Goal: Navigation & Orientation: Find specific page/section

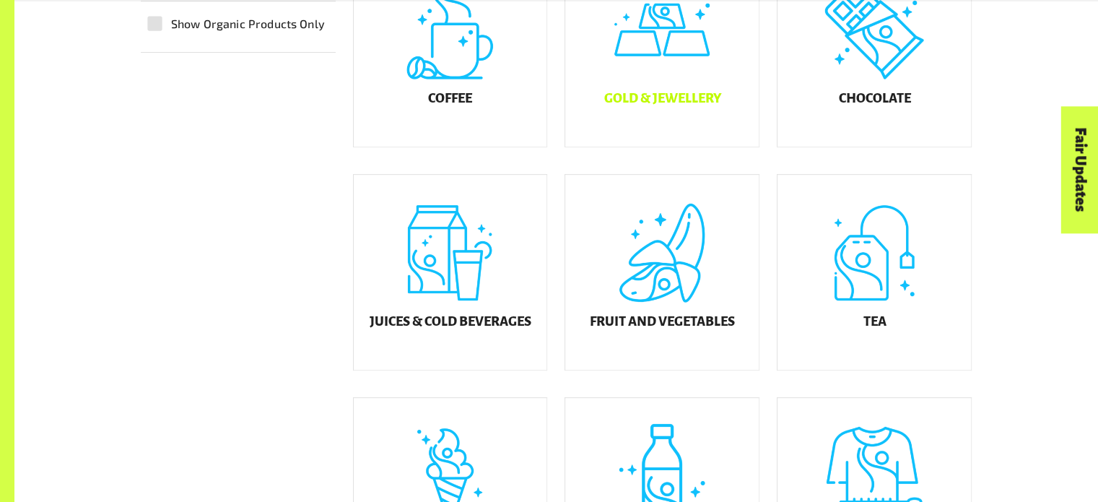
scroll to position [528, 0]
click at [871, 84] on div "Chocolate" at bounding box center [873, 48] width 193 height 195
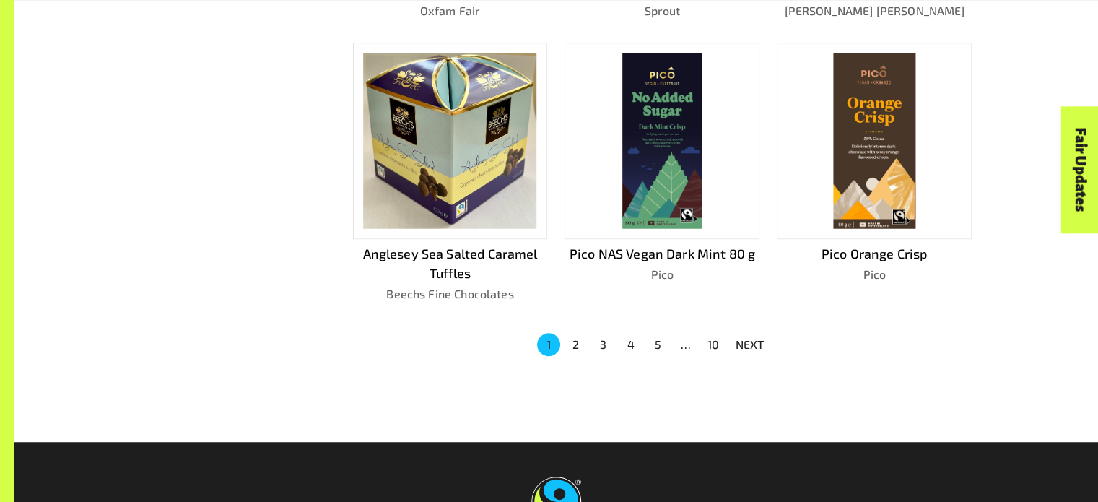
scroll to position [968, 0]
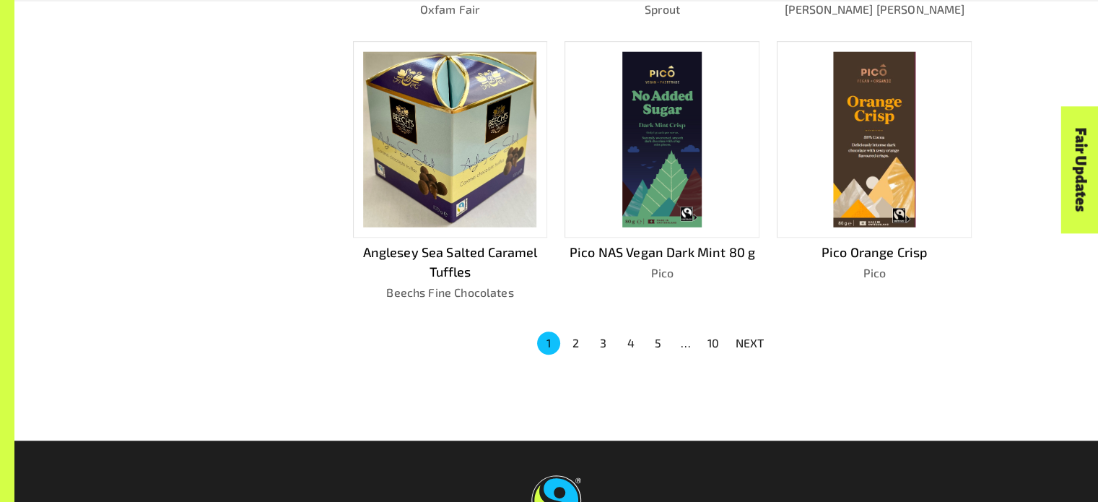
click at [761, 343] on p "NEXT" at bounding box center [750, 342] width 29 height 17
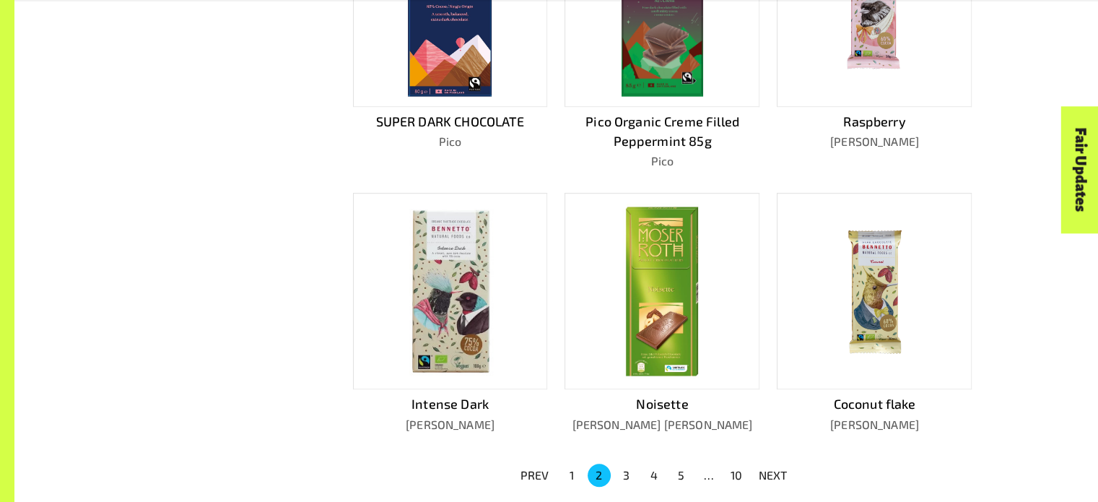
scroll to position [857, 0]
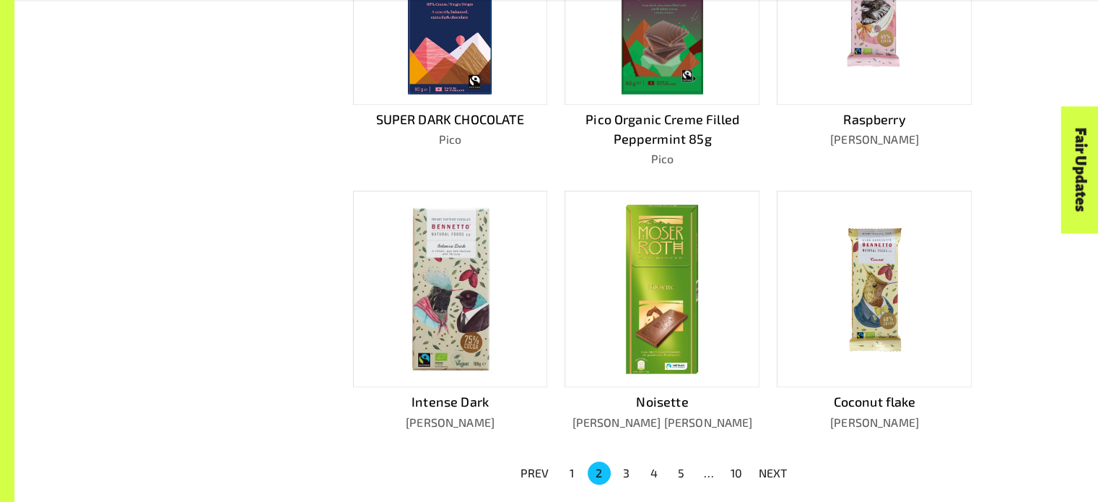
click at [707, 310] on div at bounding box center [661, 289] width 195 height 196
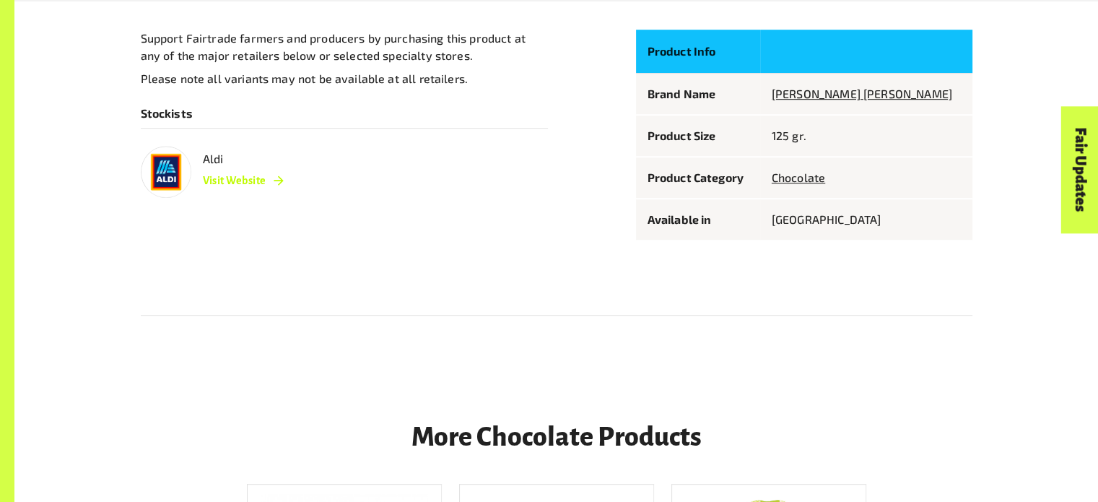
scroll to position [893, 0]
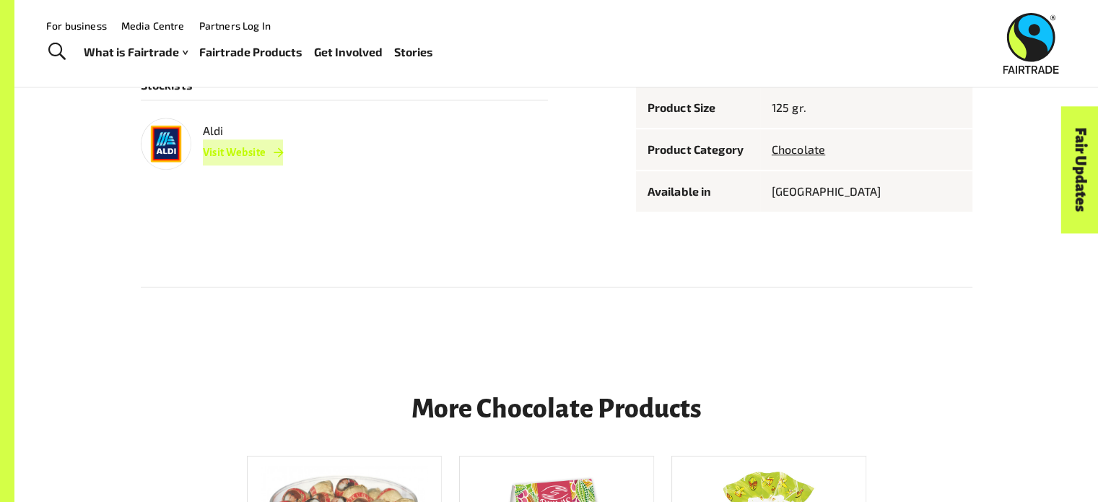
click at [247, 152] on link "Visit Website" at bounding box center [243, 152] width 81 height 26
click at [237, 161] on link "Visit Website" at bounding box center [243, 152] width 81 height 26
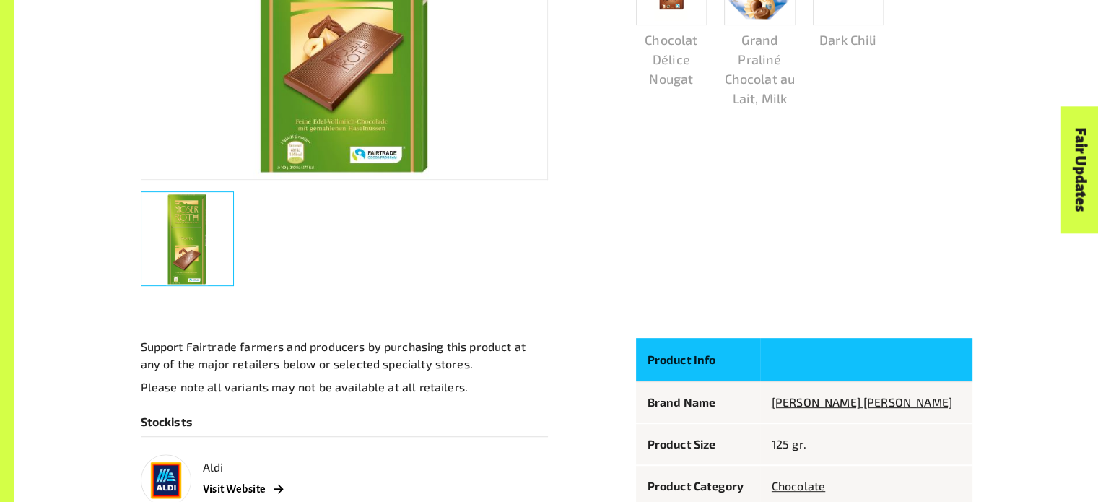
scroll to position [615, 0]
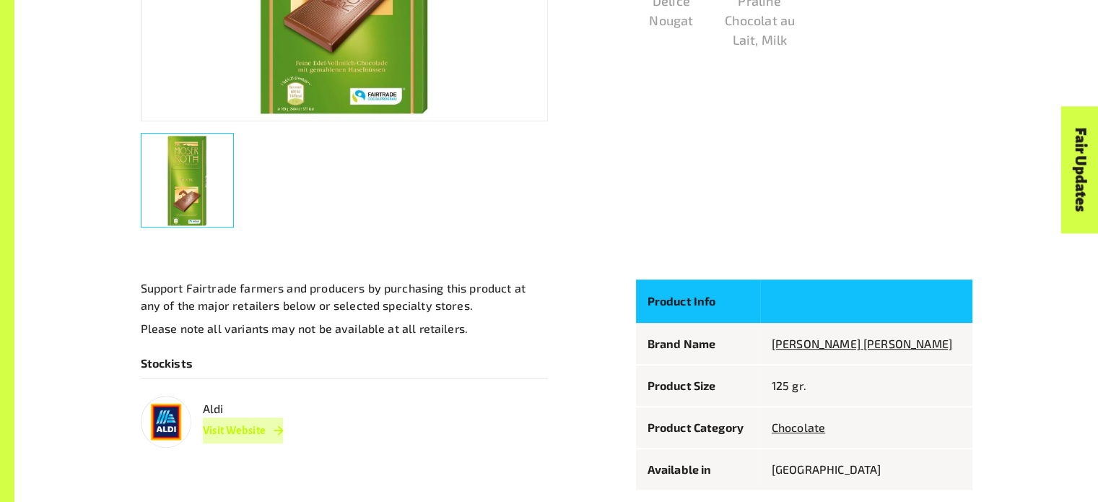
click at [233, 429] on link "Visit Website" at bounding box center [243, 430] width 81 height 26
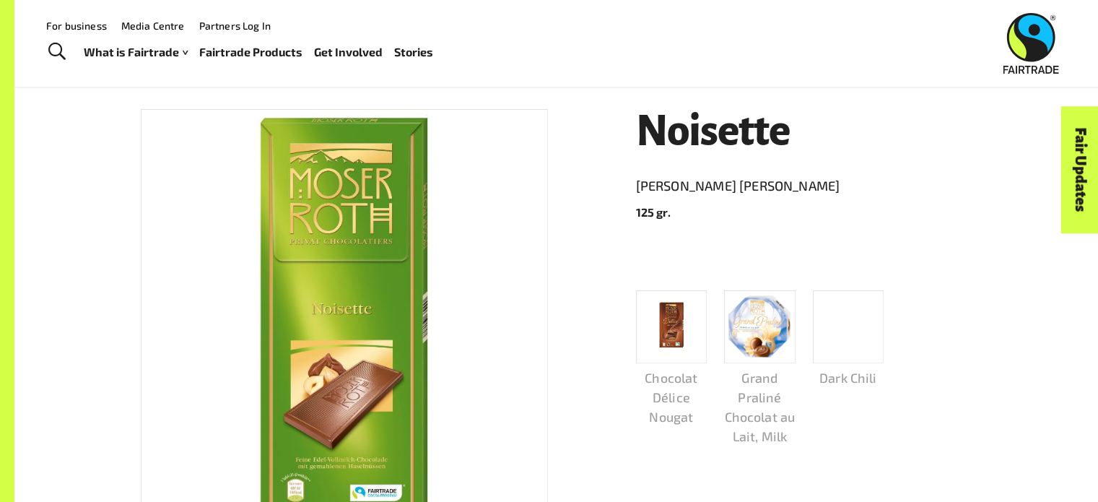
scroll to position [58, 0]
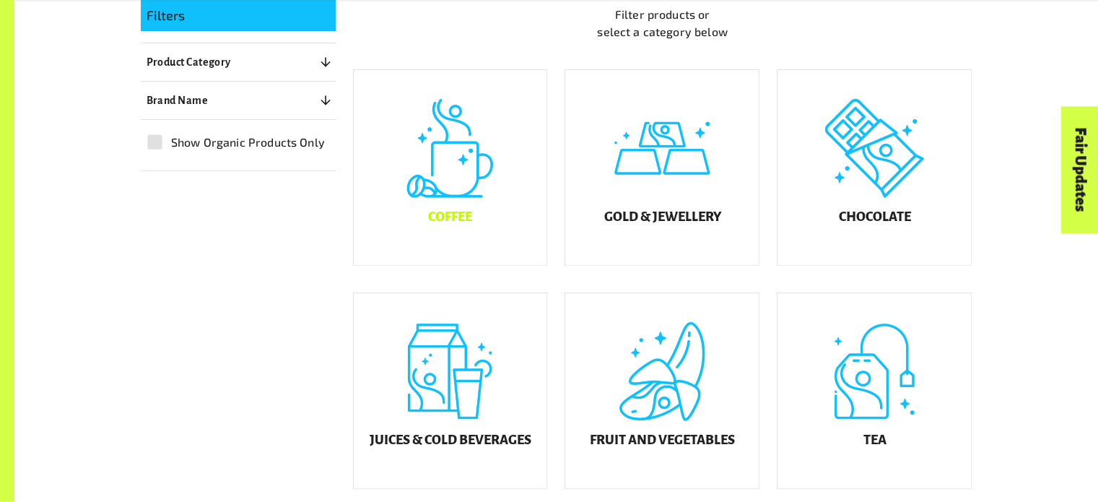
scroll to position [429, 0]
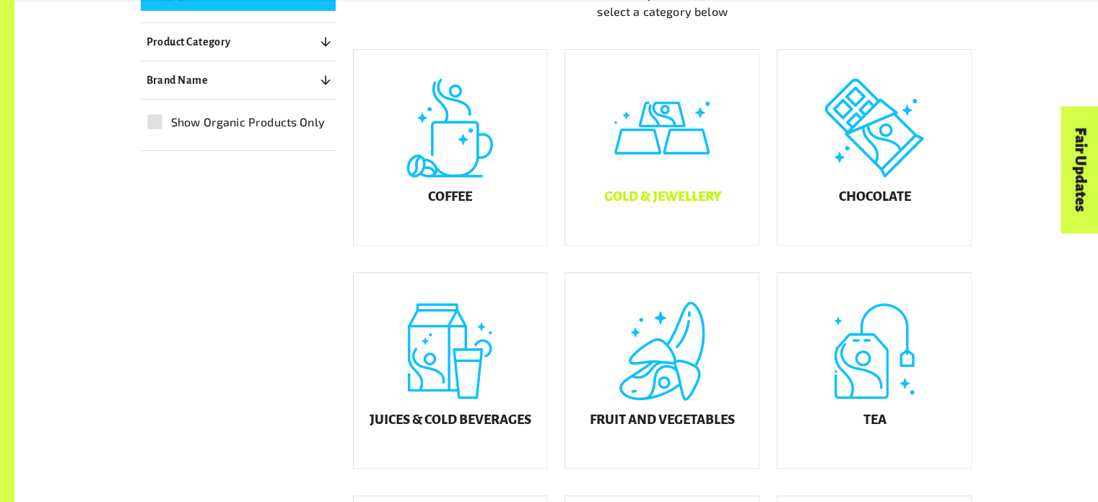
click at [663, 201] on div "Gold & Jewellery" at bounding box center [661, 147] width 193 height 195
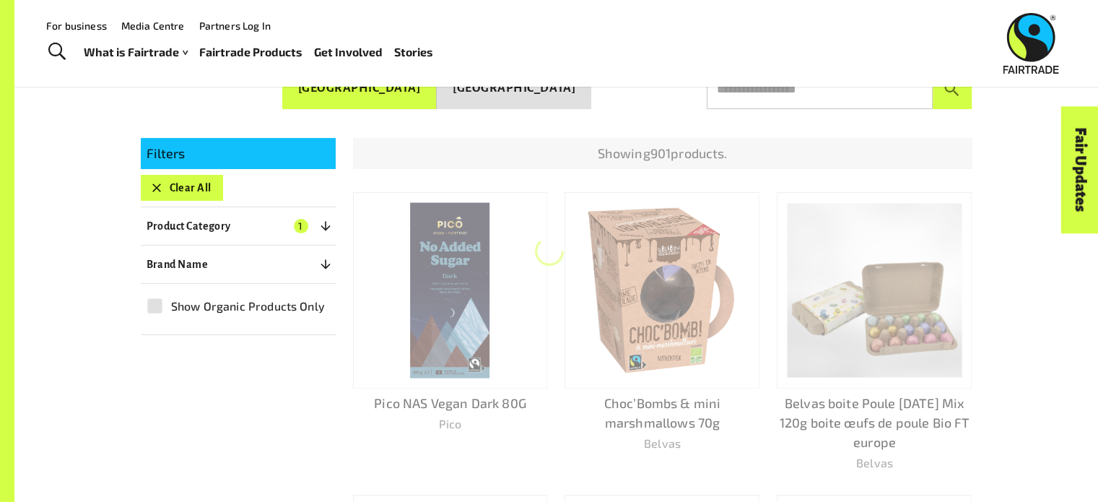
scroll to position [271, 0]
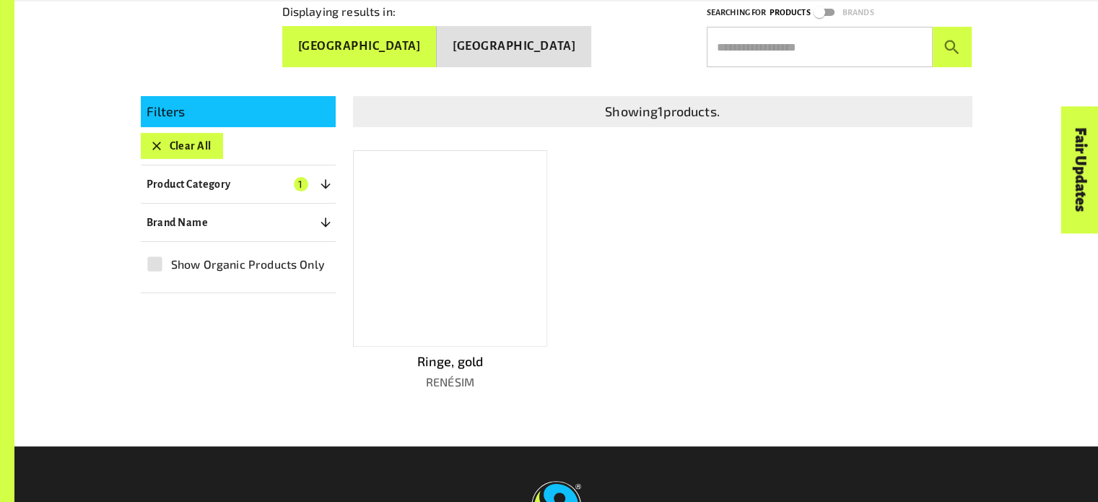
click at [486, 248] on div at bounding box center [450, 248] width 195 height 196
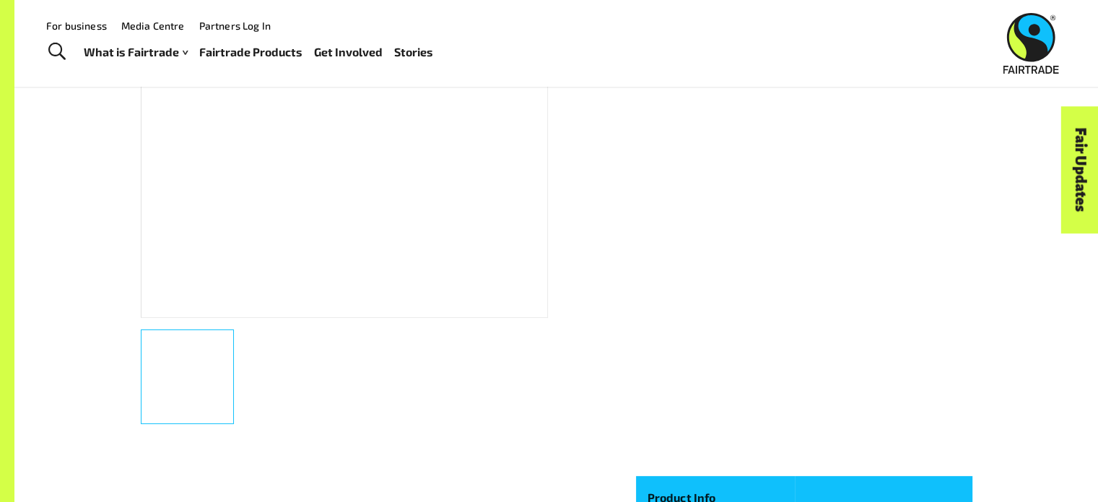
scroll to position [178, 0]
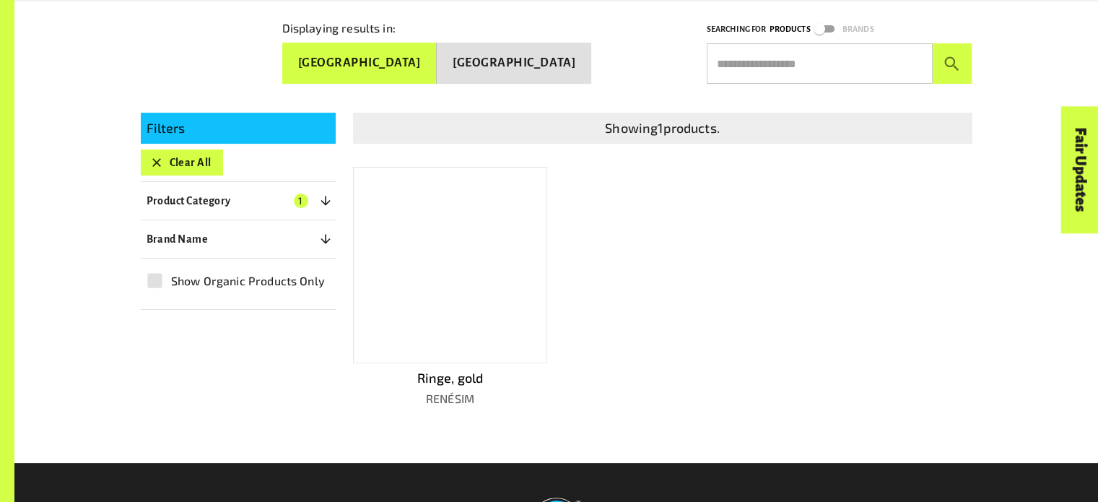
scroll to position [313, 0]
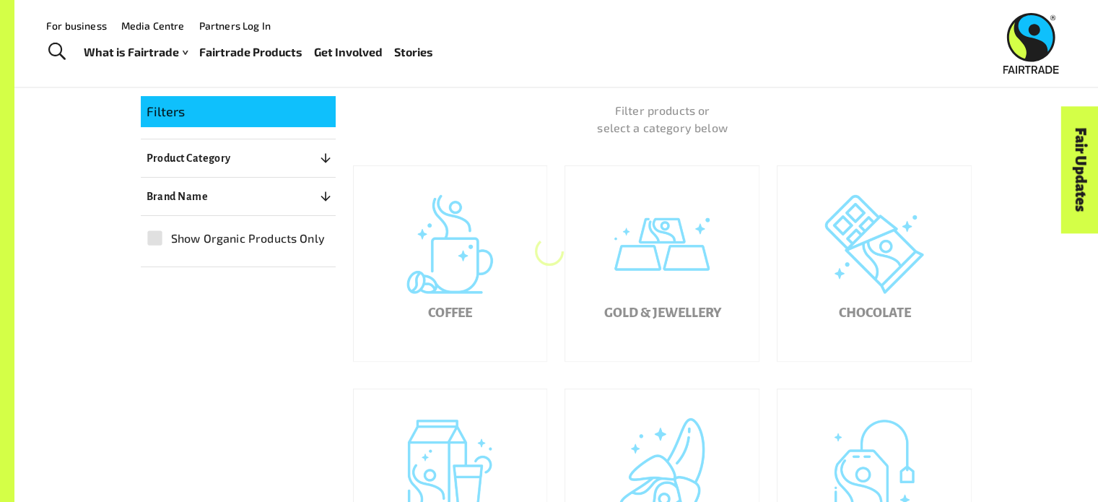
scroll to position [429, 0]
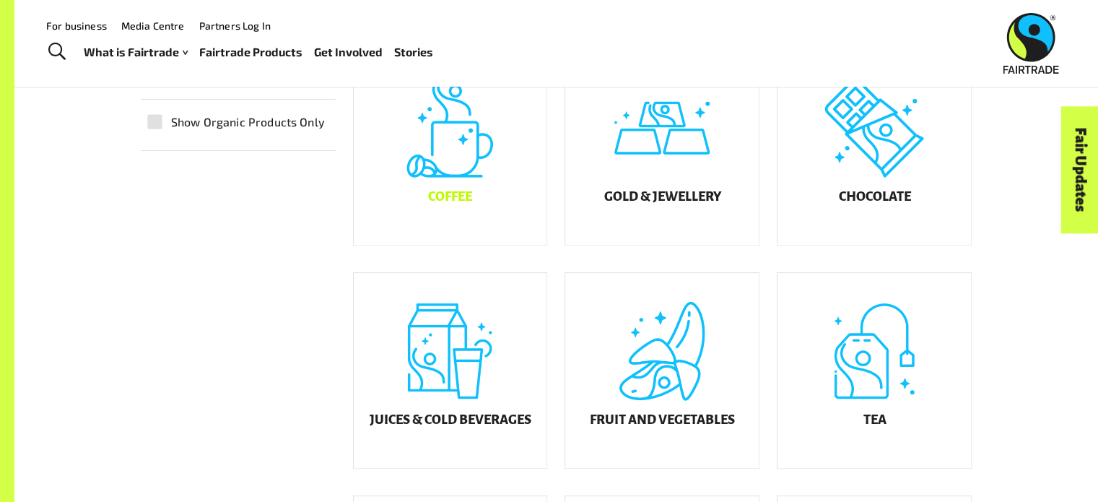
click at [486, 201] on div "Coffee" at bounding box center [450, 147] width 193 height 195
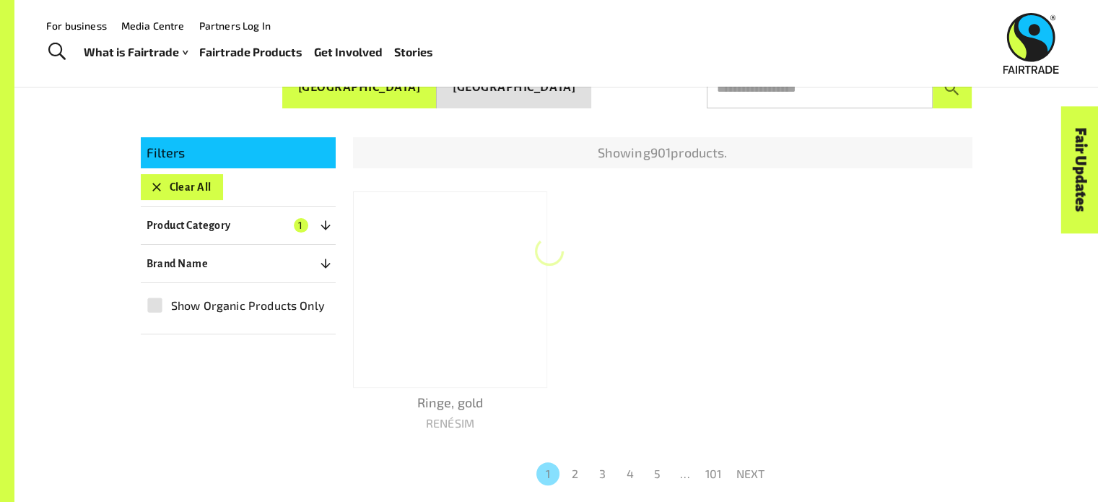
scroll to position [271, 0]
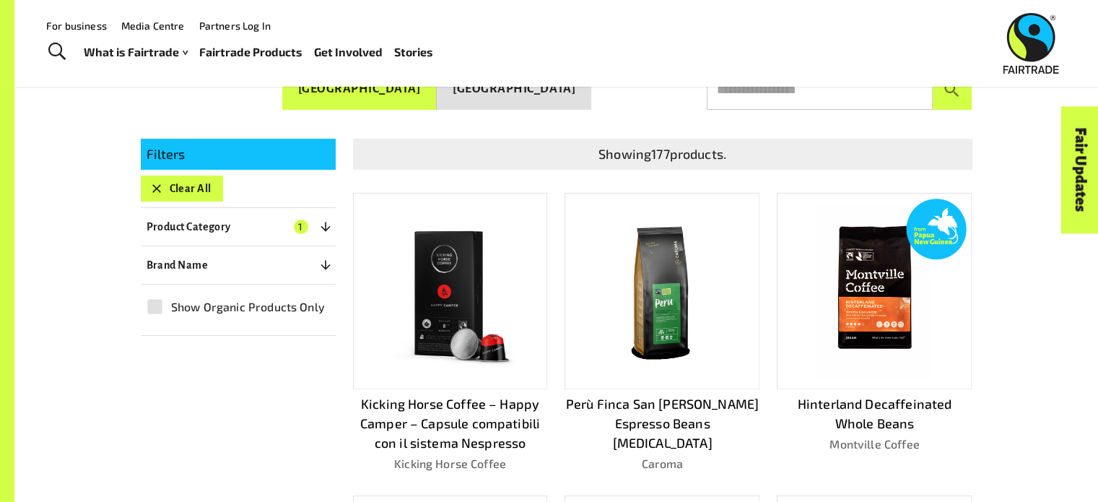
click at [499, 302] on img at bounding box center [450, 291] width 174 height 174
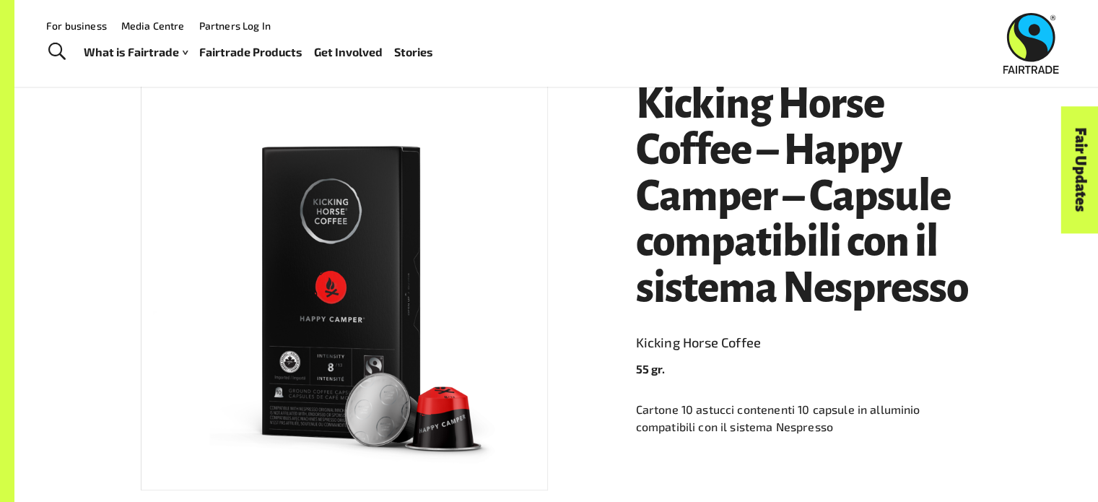
scroll to position [245, 0]
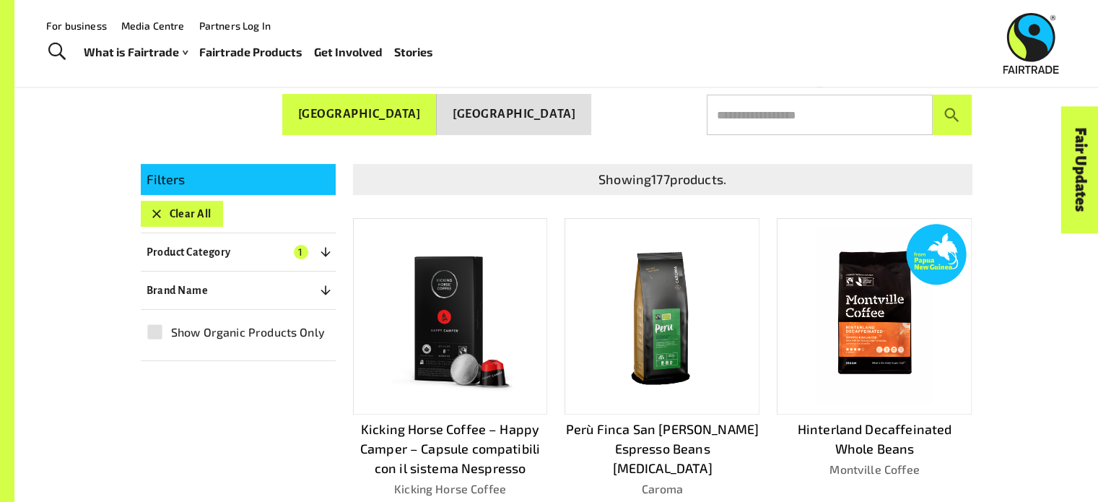
scroll to position [271, 0]
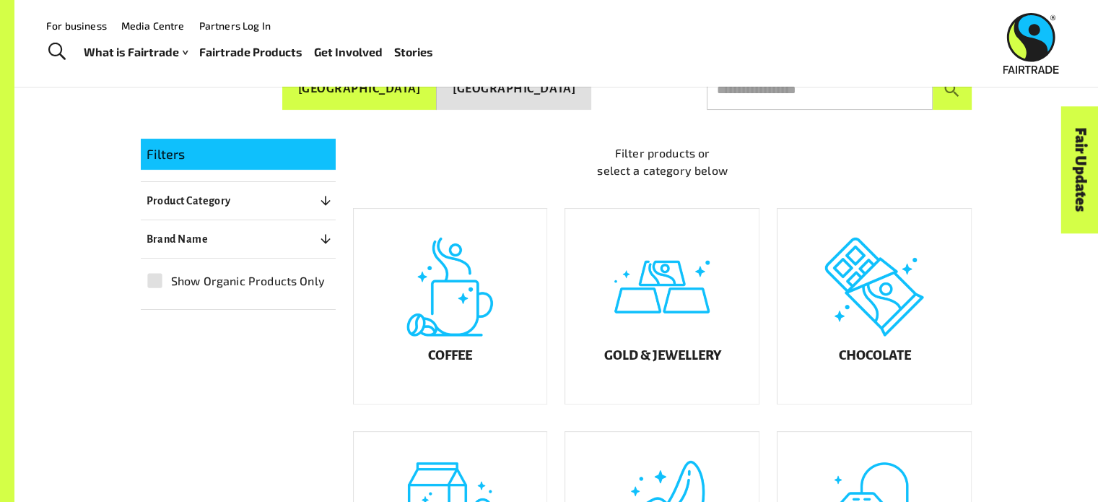
scroll to position [429, 0]
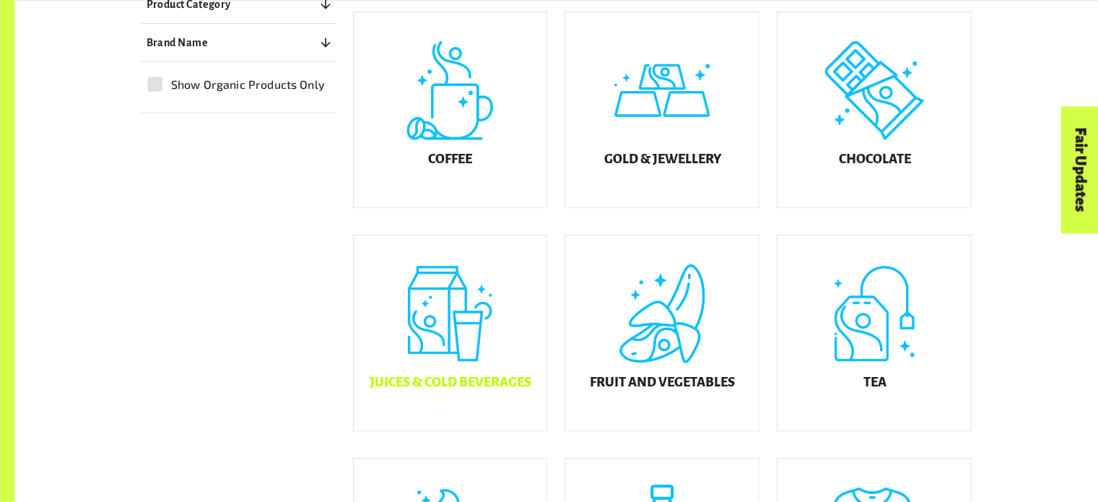
click at [501, 317] on div "Juices & Cold Beverages" at bounding box center [450, 332] width 193 height 195
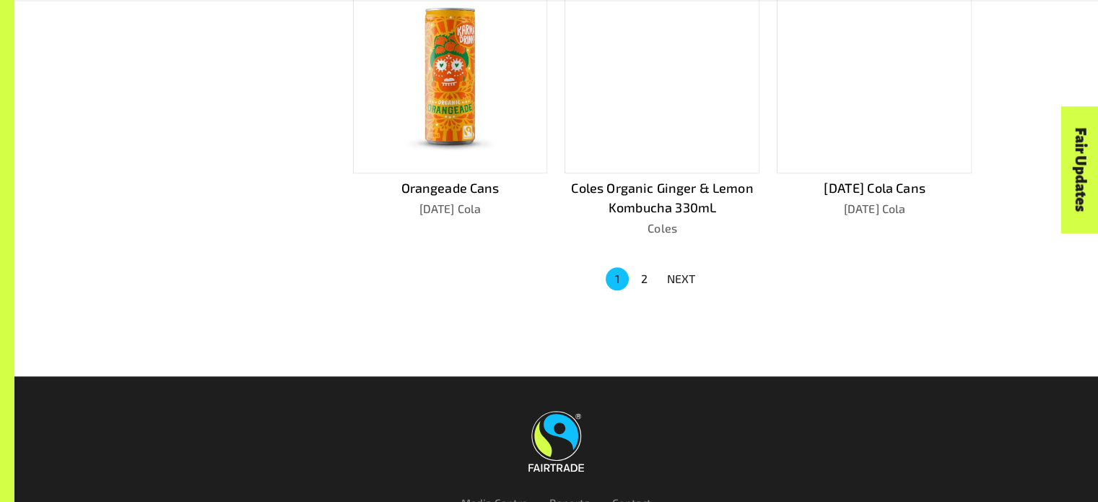
scroll to position [1035, 0]
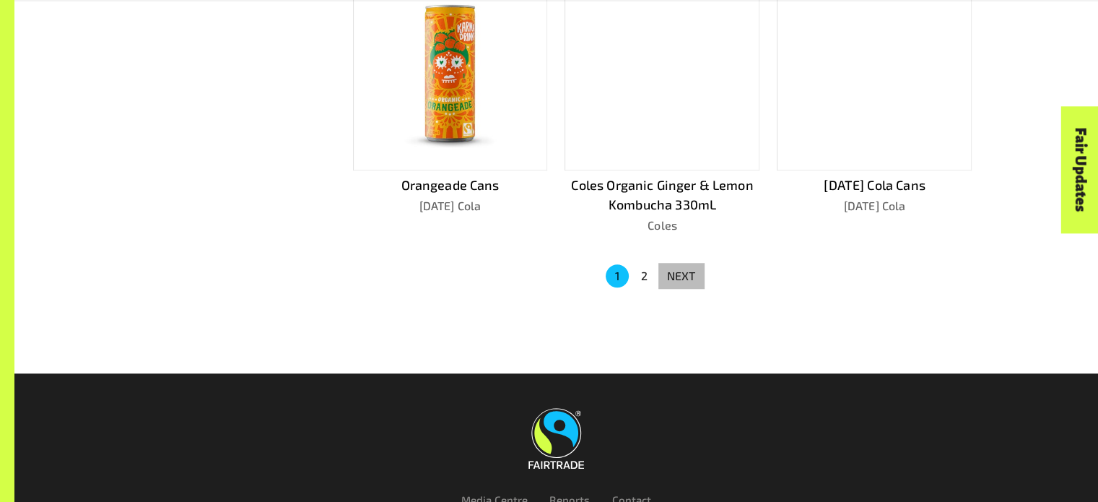
click at [691, 276] on p "NEXT" at bounding box center [681, 275] width 29 height 17
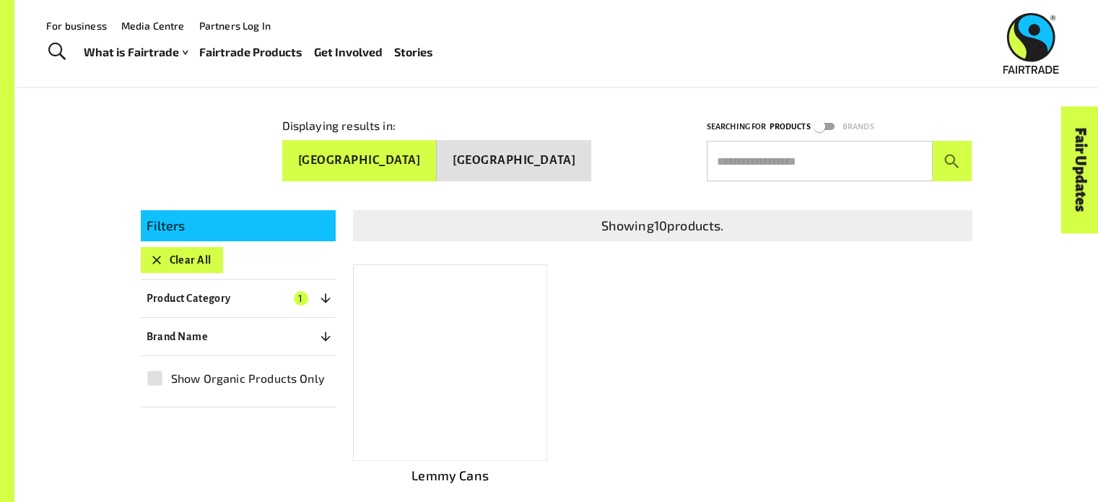
click at [453, 377] on div at bounding box center [450, 362] width 195 height 196
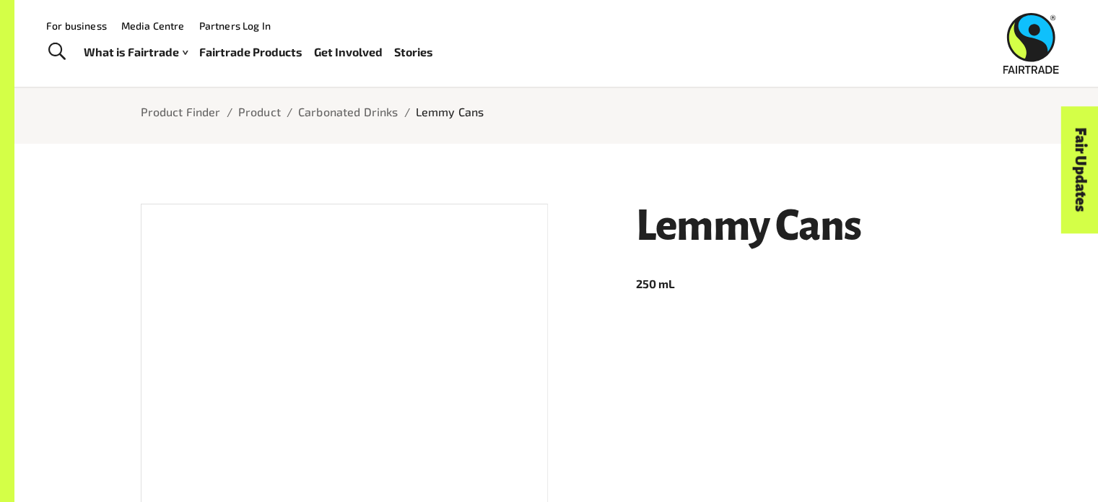
scroll to position [90, 0]
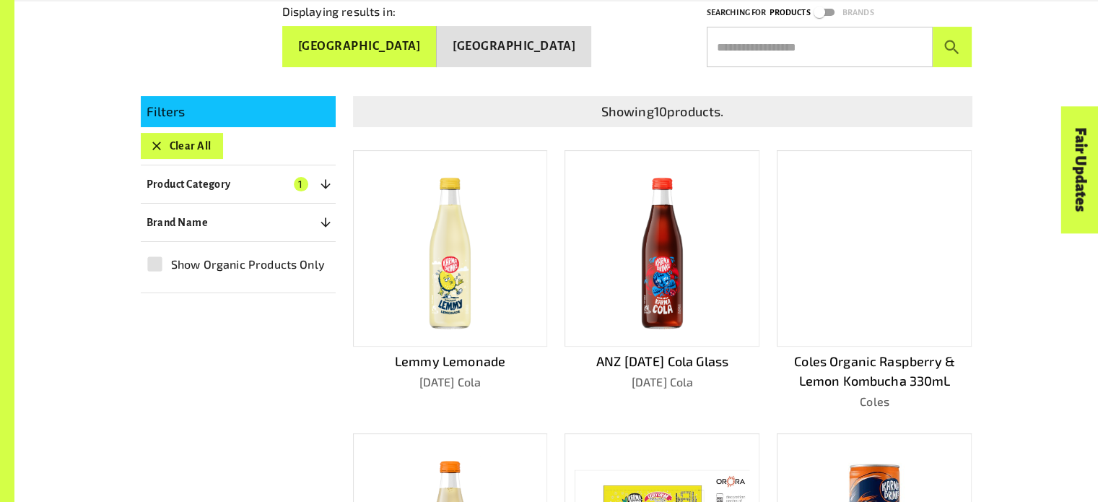
click at [486, 321] on img at bounding box center [451, 248] width 90 height 175
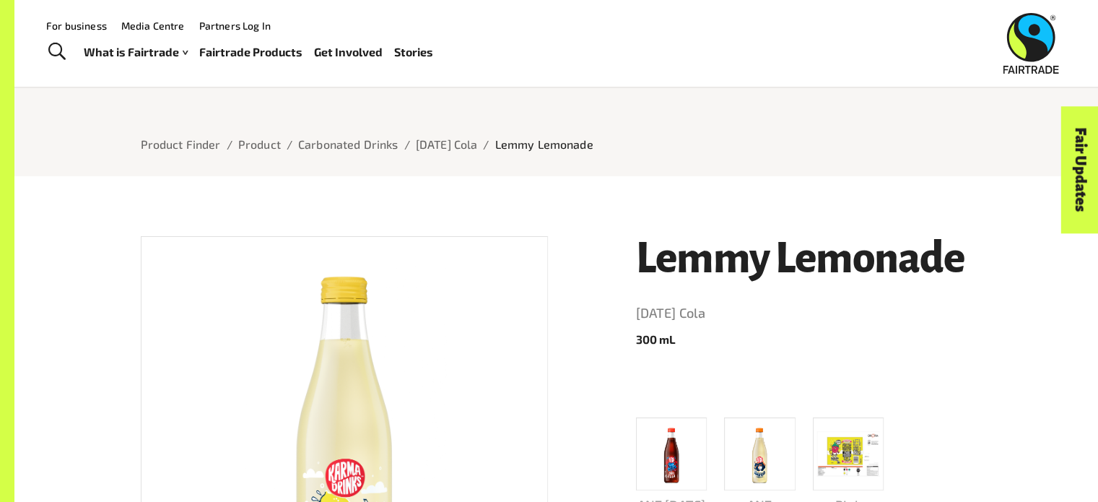
scroll to position [44, 0]
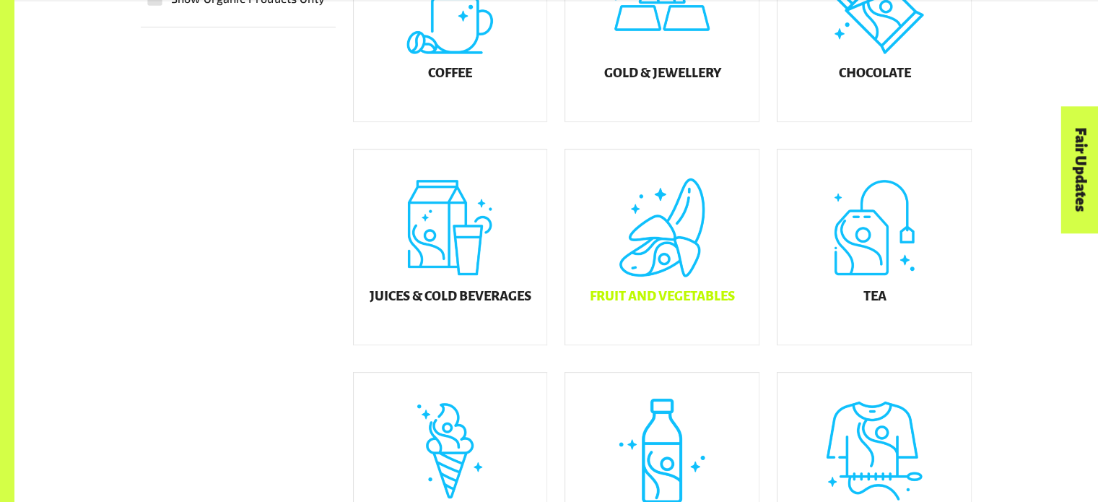
click at [665, 254] on div "Fruit and Vegetables" at bounding box center [661, 246] width 193 height 195
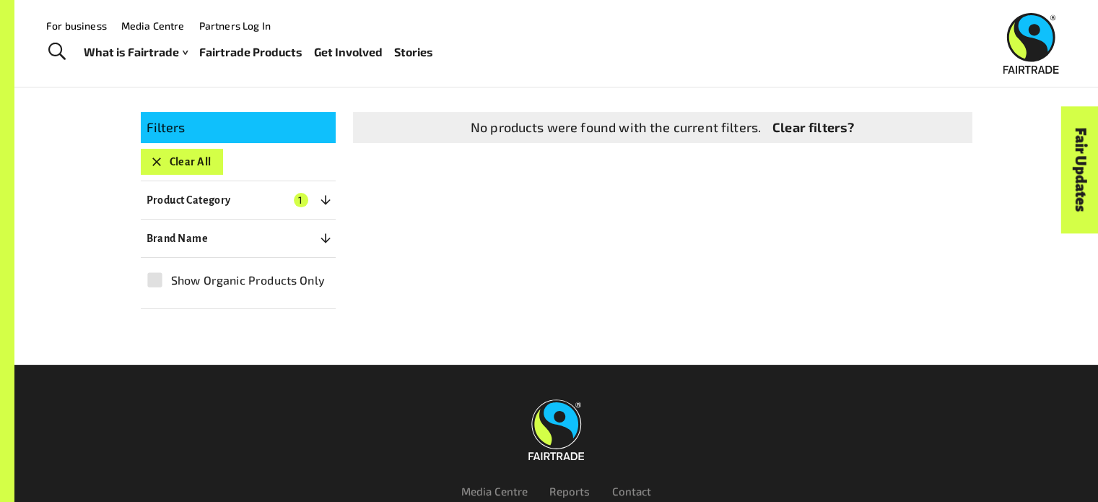
scroll to position [263, 0]
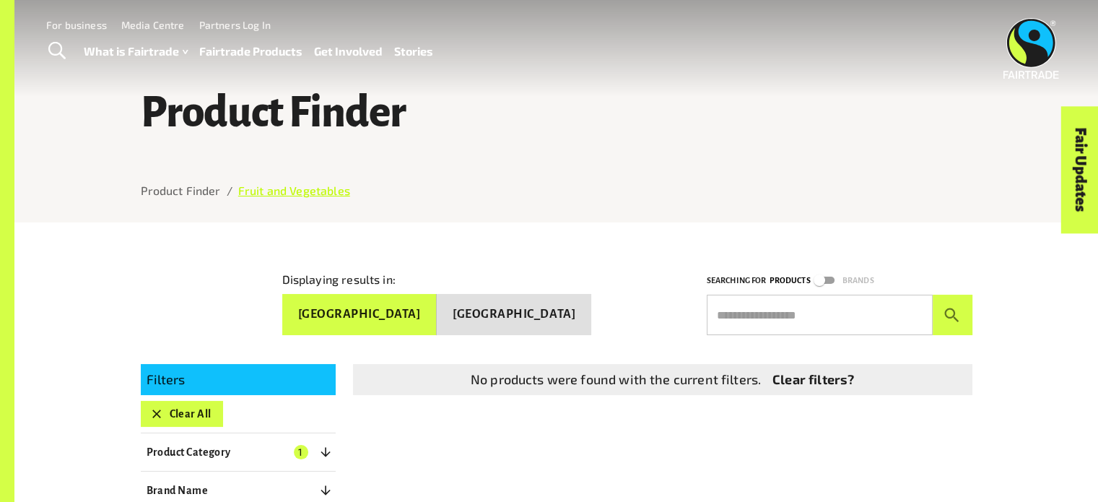
scroll to position [51, 0]
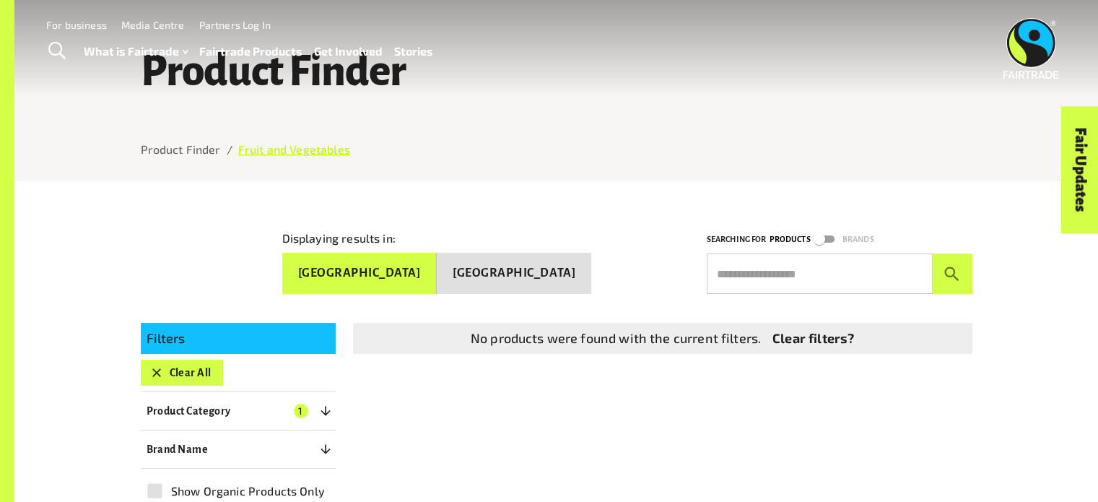
click at [277, 156] on link "Fruit and Vegetables" at bounding box center [294, 149] width 112 height 14
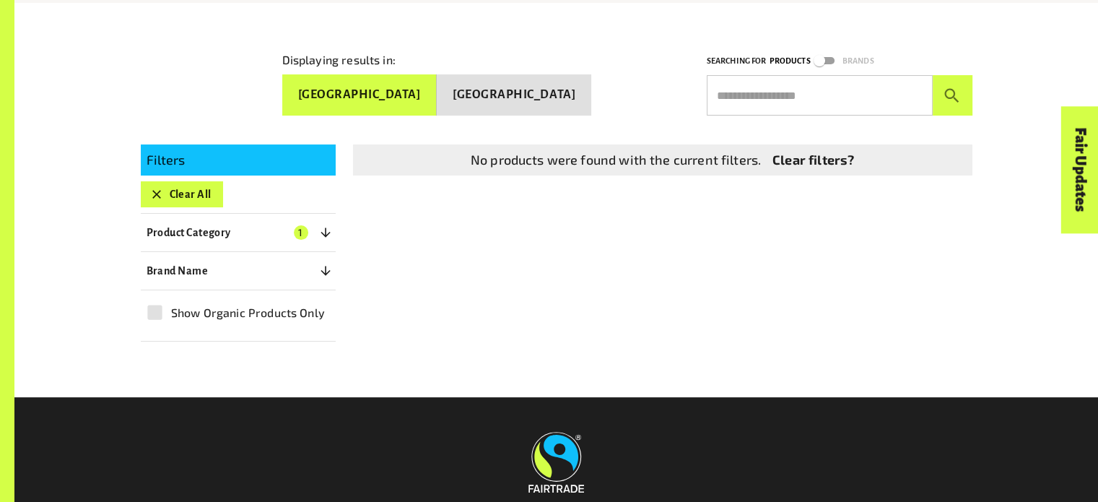
scroll to position [271, 0]
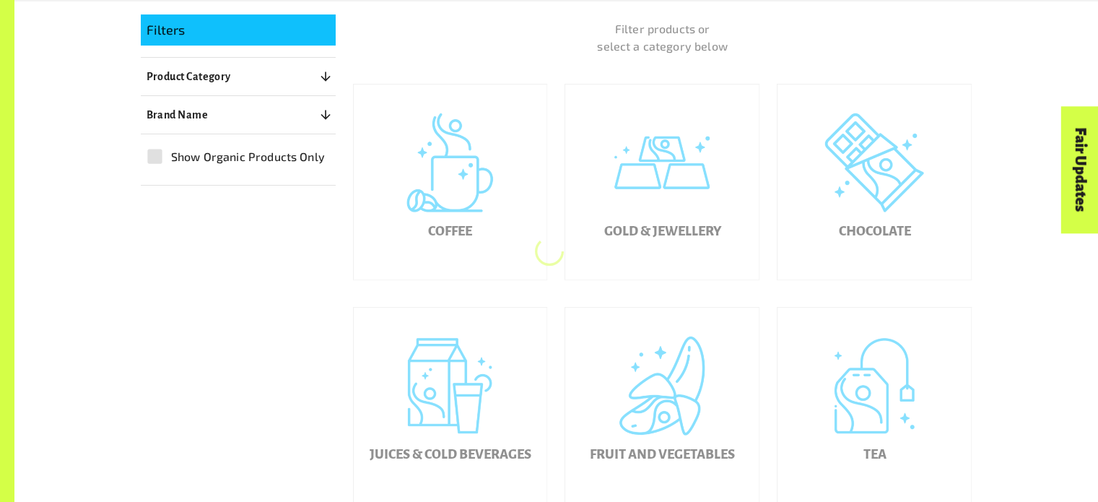
scroll to position [401, 0]
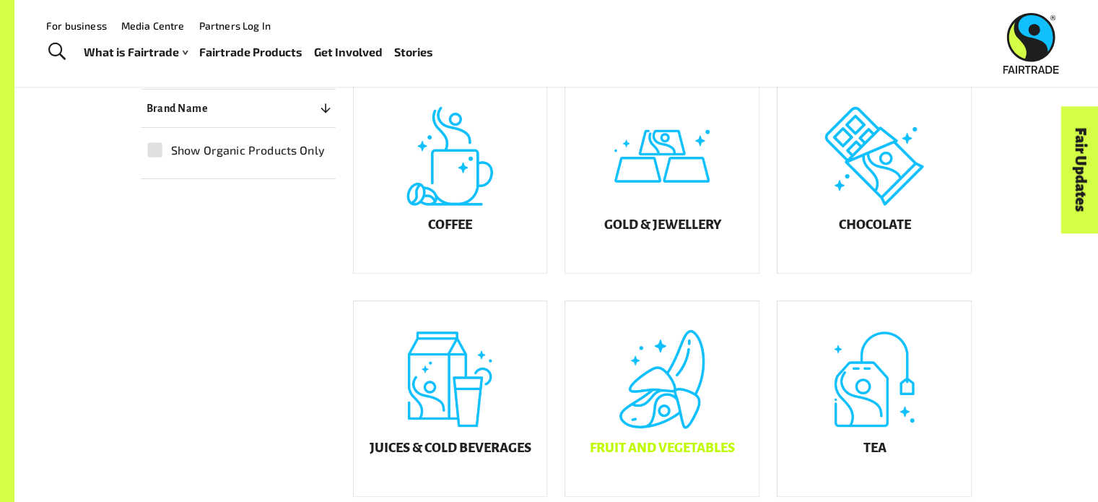
click at [696, 449] on div "Fruit and Vegetables" at bounding box center [661, 398] width 193 height 195
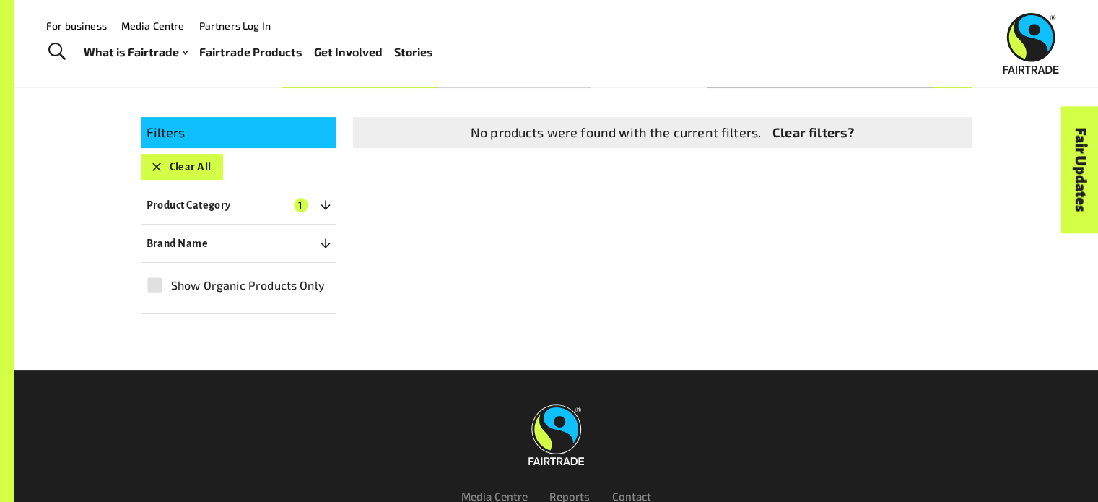
scroll to position [271, 0]
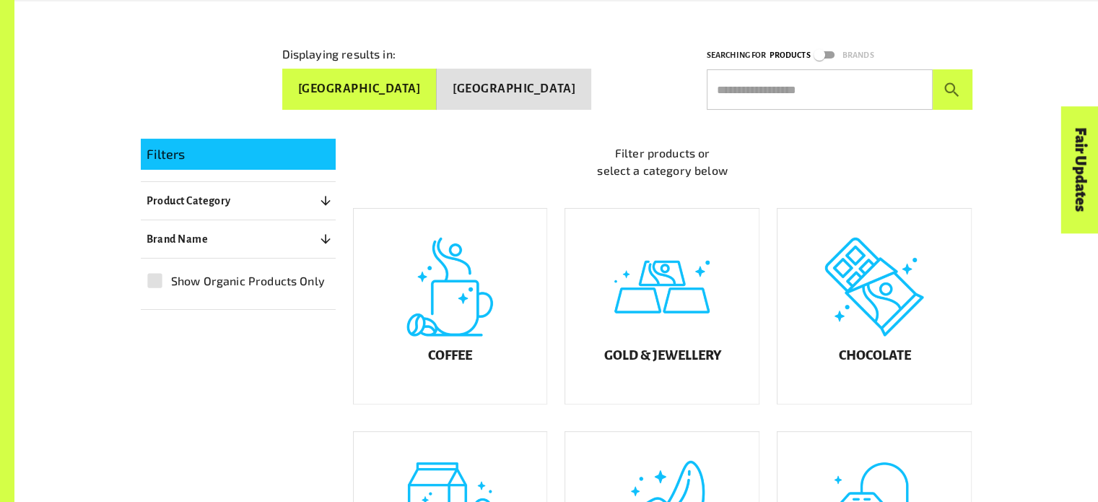
scroll to position [401, 0]
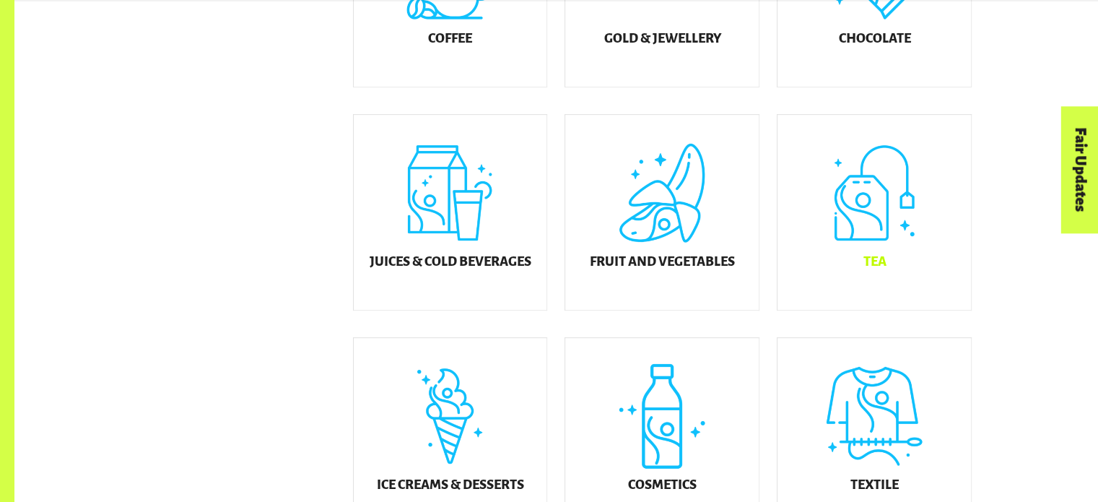
click at [842, 253] on div "Tea" at bounding box center [873, 212] width 193 height 195
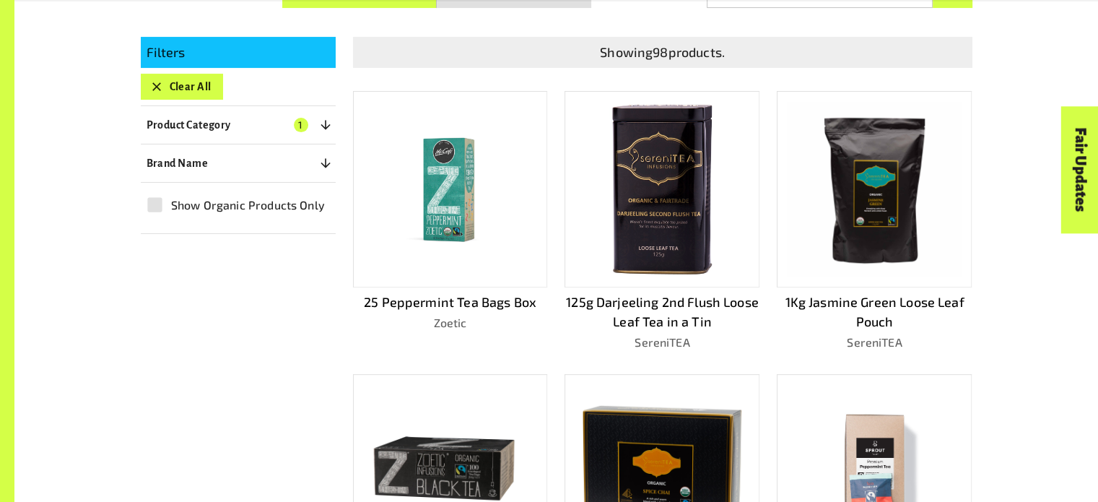
scroll to position [373, 0]
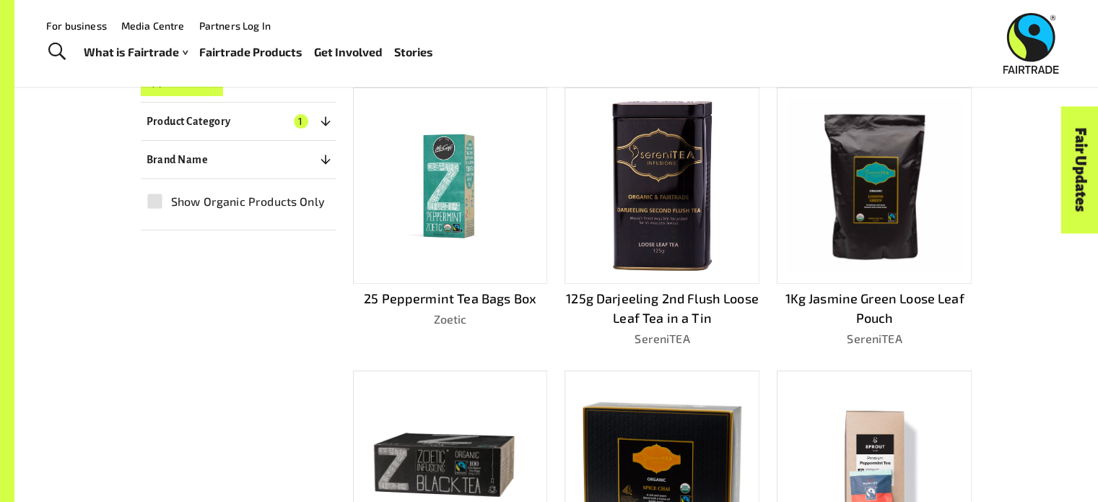
click at [611, 202] on img at bounding box center [662, 185] width 104 height 175
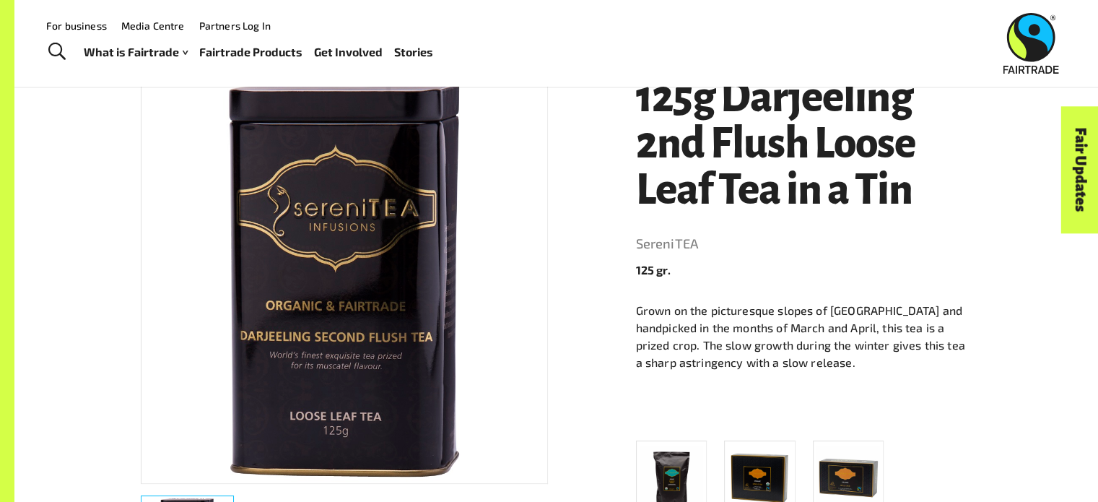
scroll to position [248, 0]
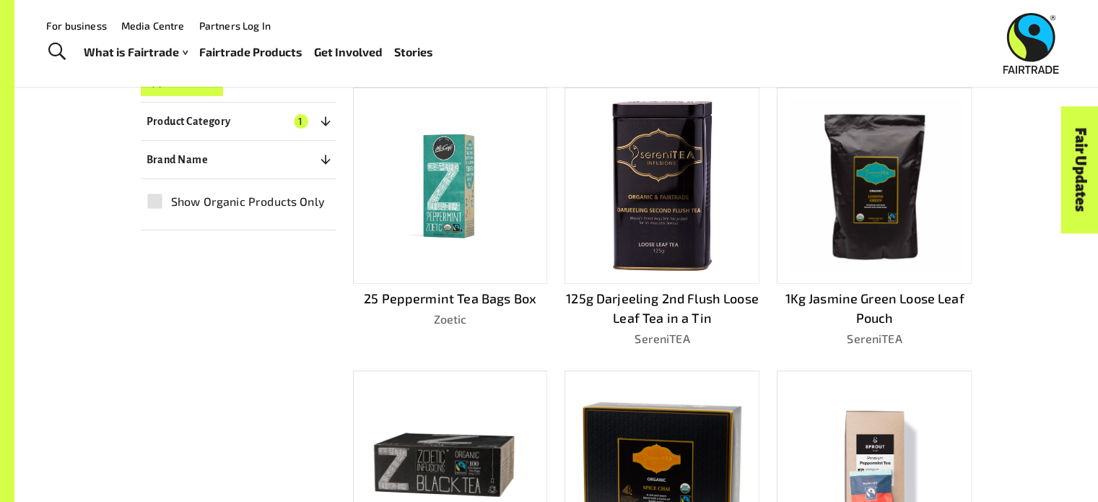
scroll to position [424, 0]
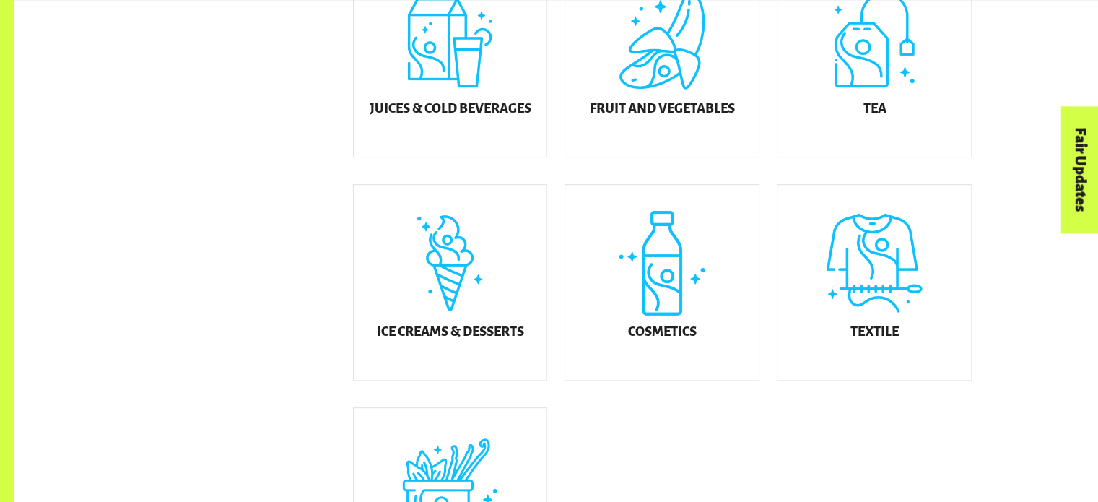
scroll to position [741, 0]
click at [442, 299] on div "Ice Creams & Desserts" at bounding box center [450, 281] width 193 height 195
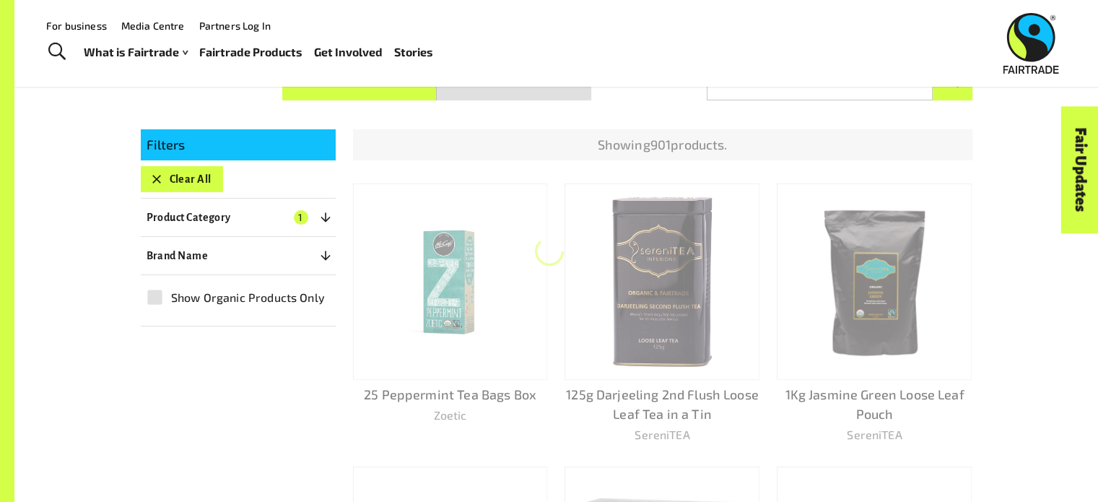
scroll to position [271, 0]
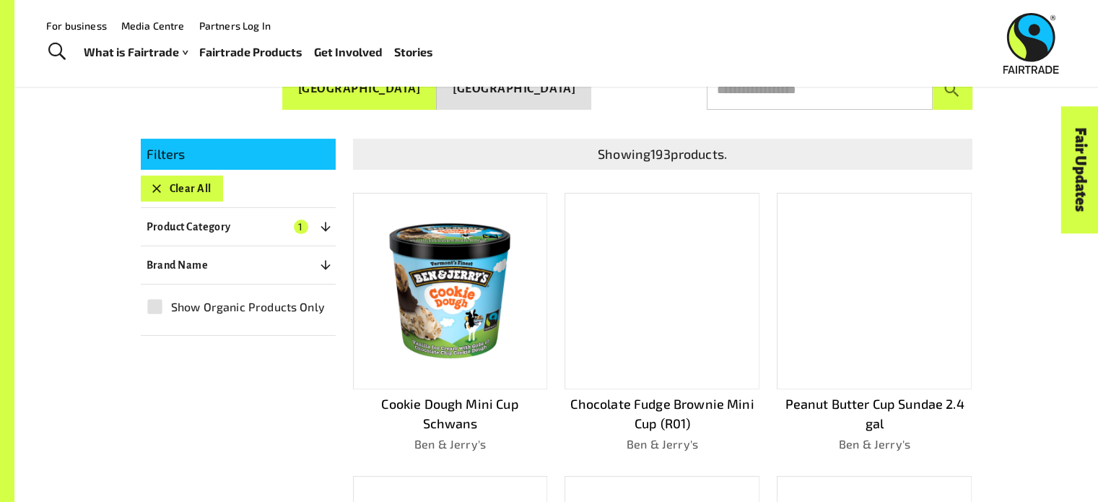
click at [442, 299] on img at bounding box center [450, 291] width 174 height 174
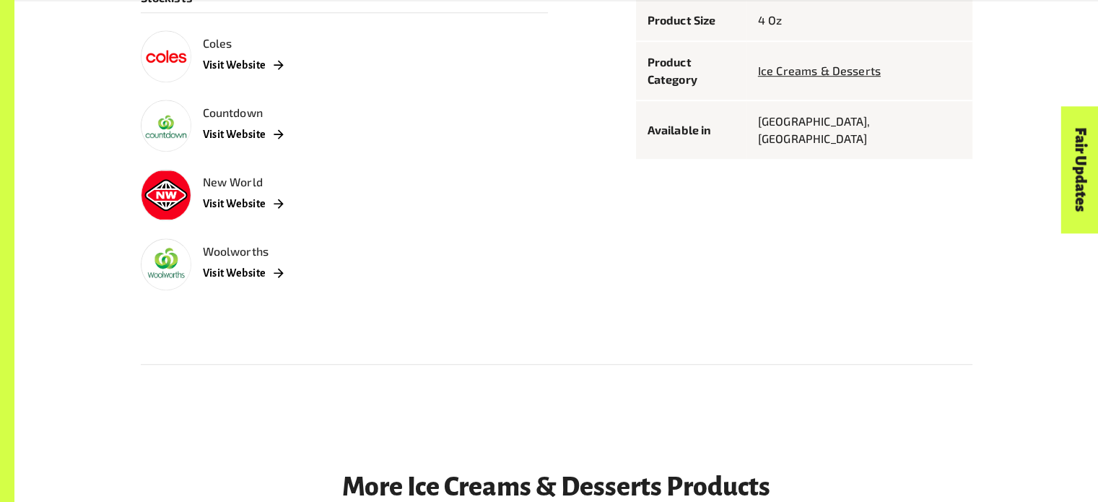
scroll to position [981, 0]
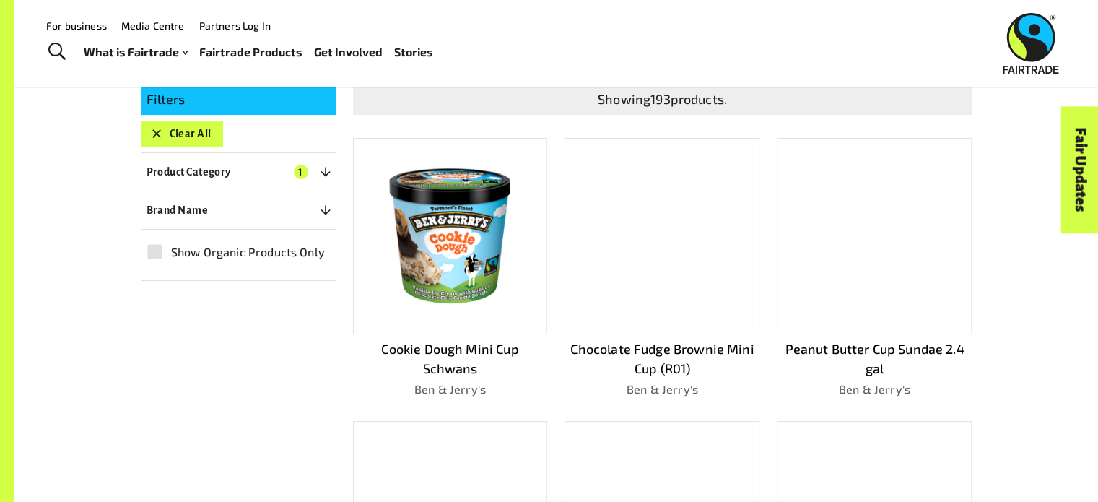
scroll to position [271, 0]
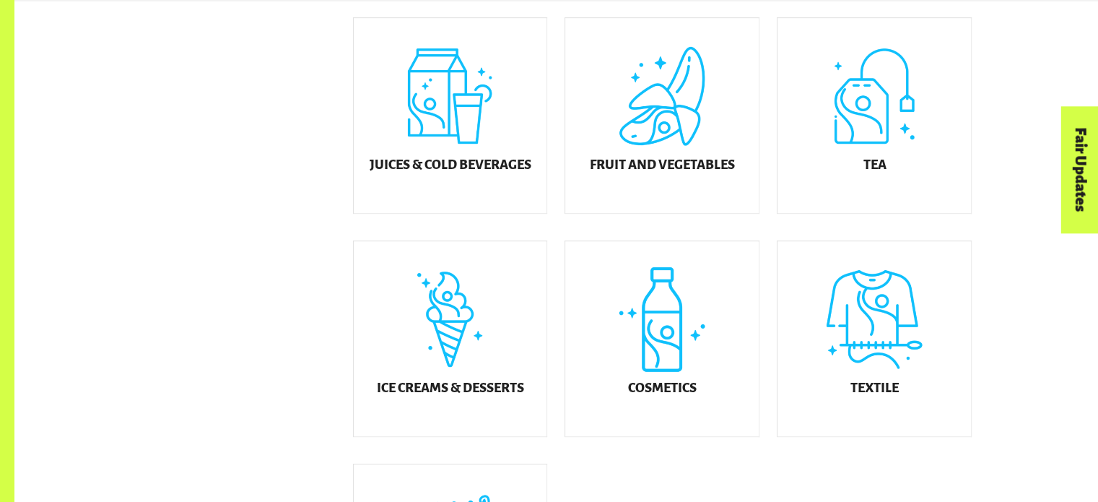
scroll to position [741, 0]
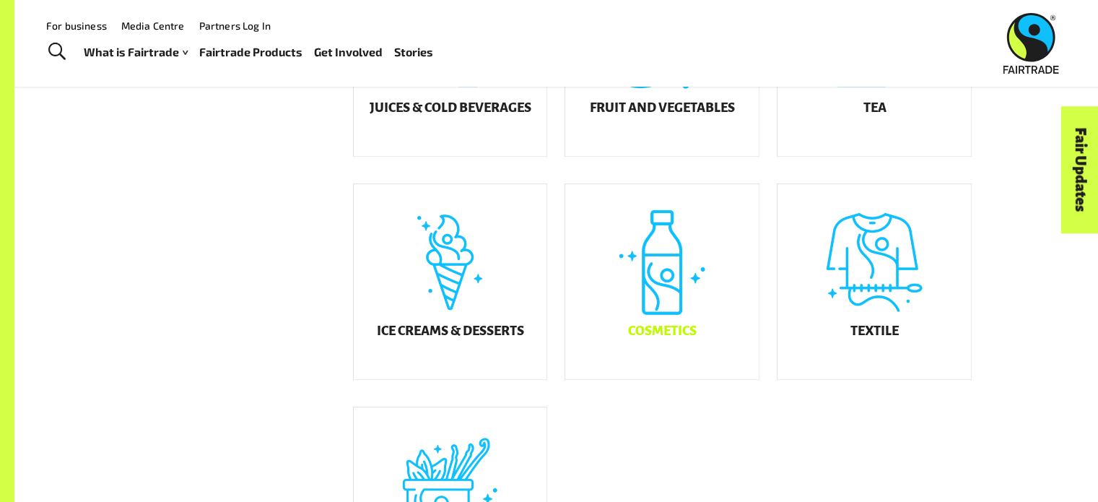
click at [710, 299] on div "Cosmetics" at bounding box center [661, 281] width 193 height 195
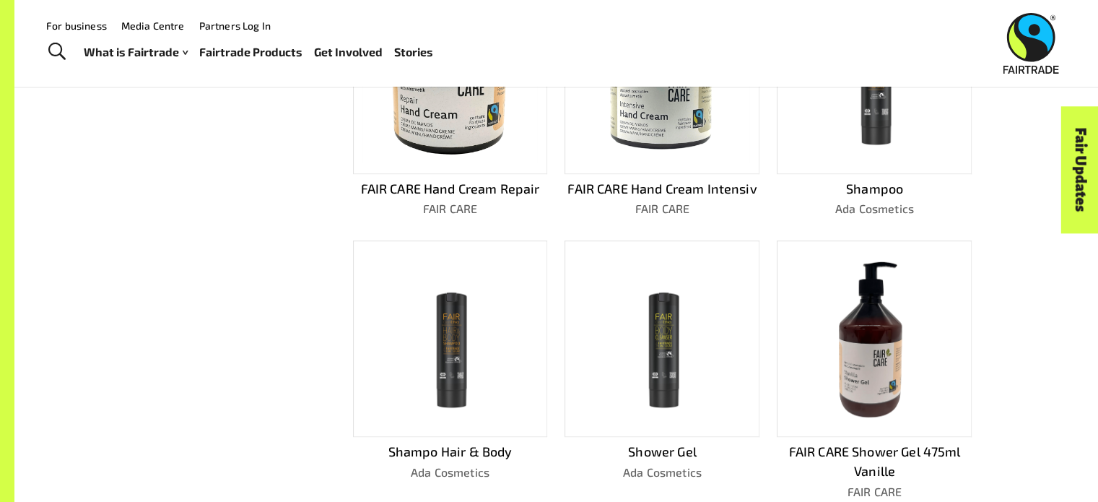
scroll to position [767, 0]
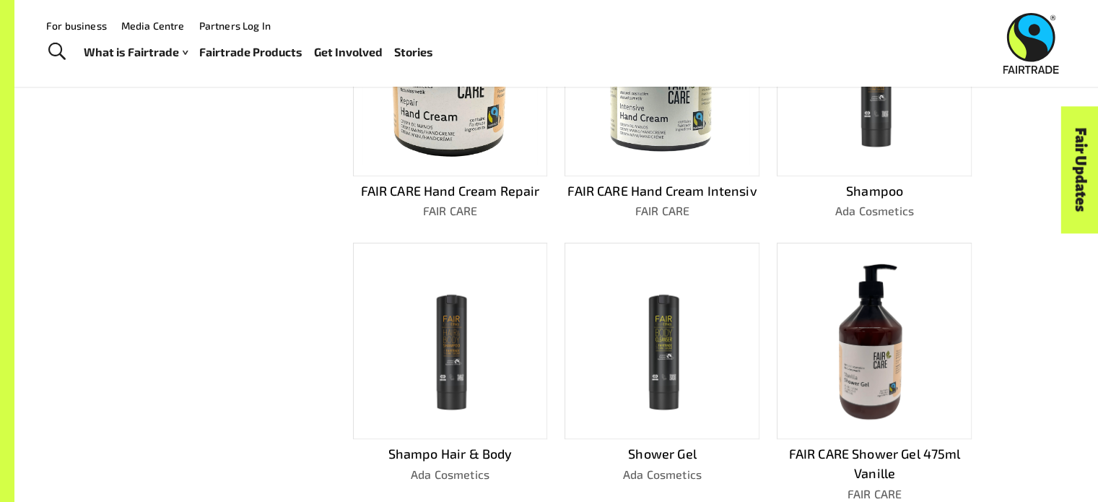
click at [683, 315] on img at bounding box center [663, 340] width 124 height 175
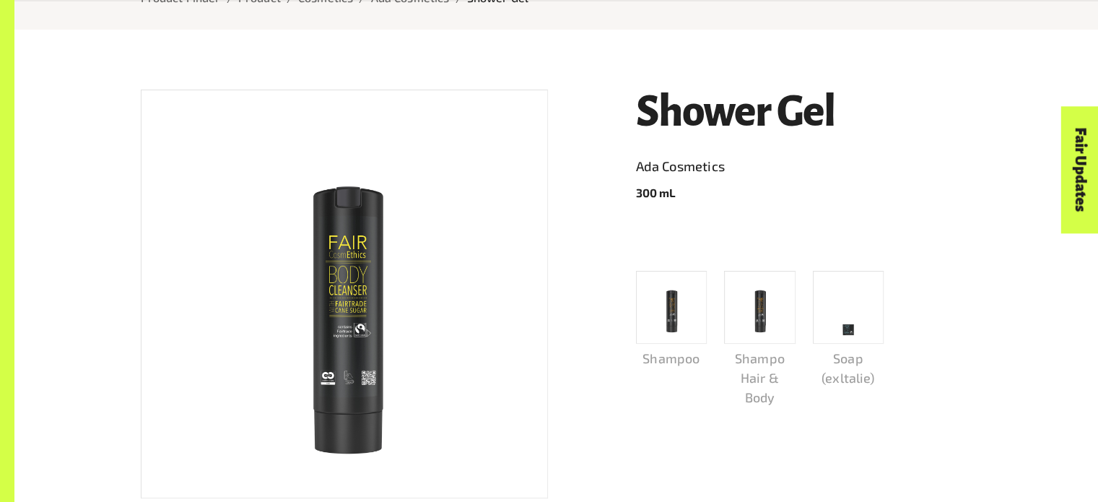
scroll to position [414, 0]
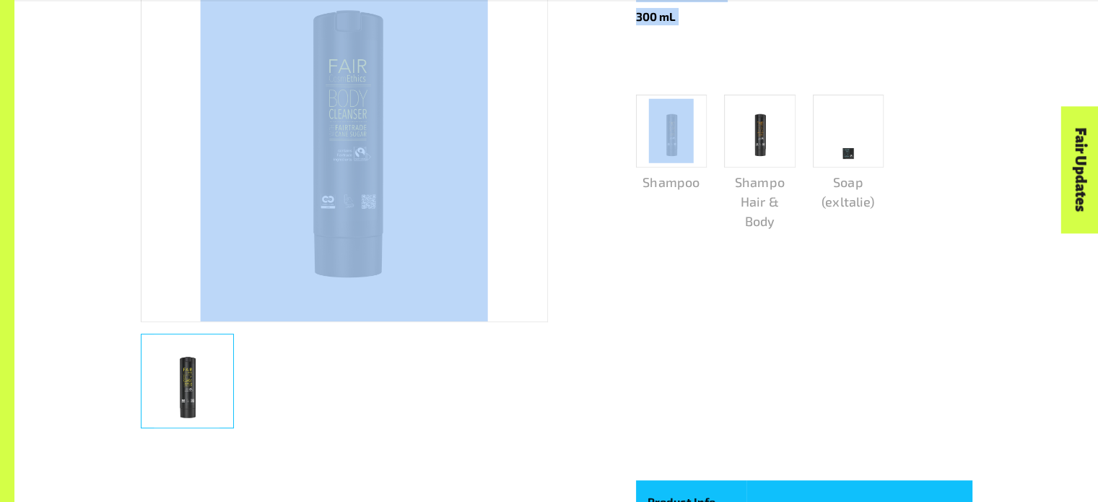
click at [410, 224] on div "Shower Gel Ada Cosmetics 300 mL Shampoo Shampo Hair & Body Soap (exltalie) Prod…" at bounding box center [547, 311] width 849 height 864
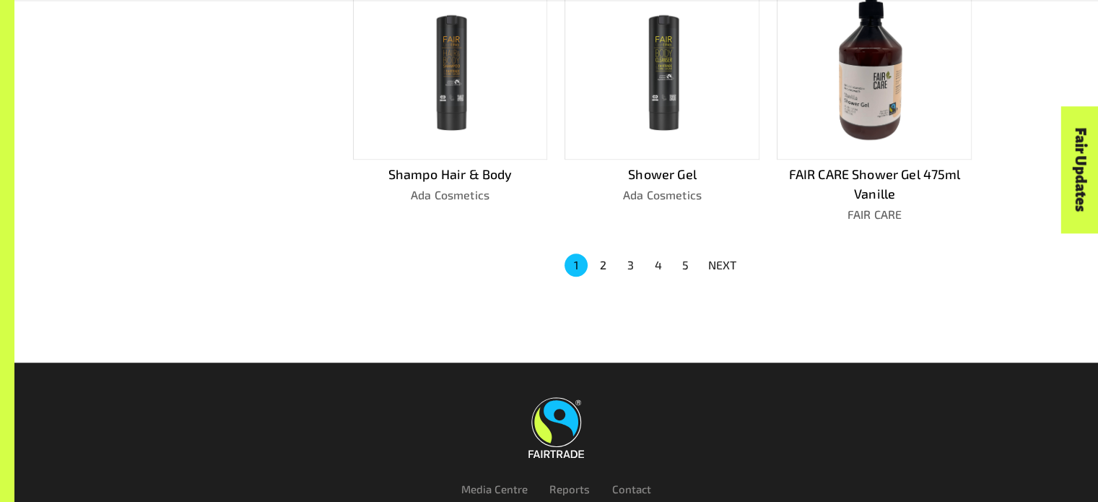
scroll to position [1076, 0]
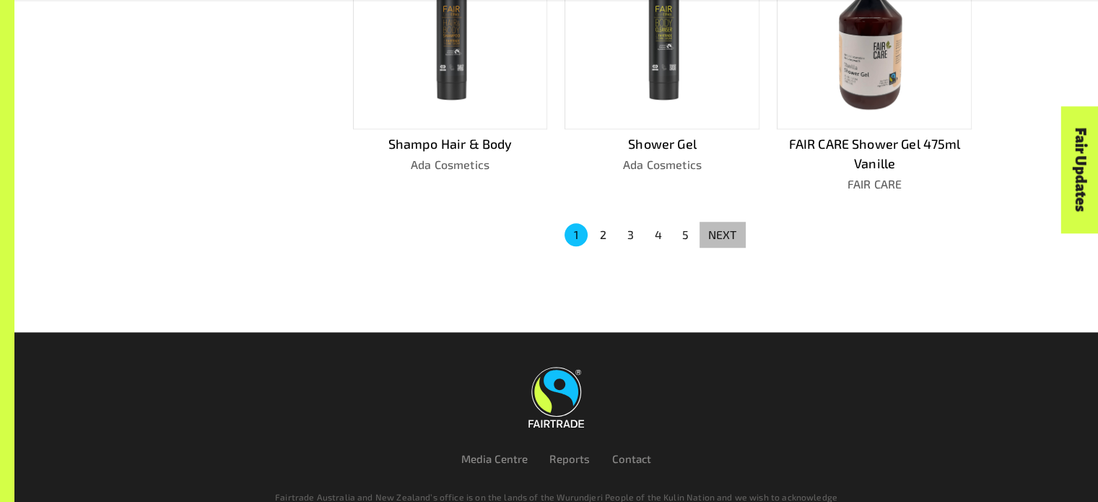
click at [728, 226] on p "NEXT" at bounding box center [722, 234] width 29 height 17
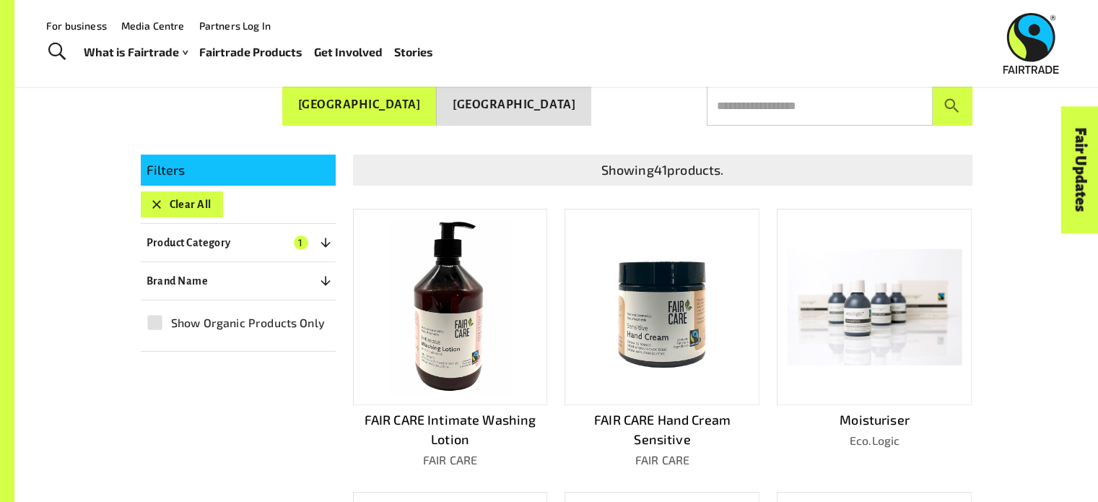
scroll to position [253, 0]
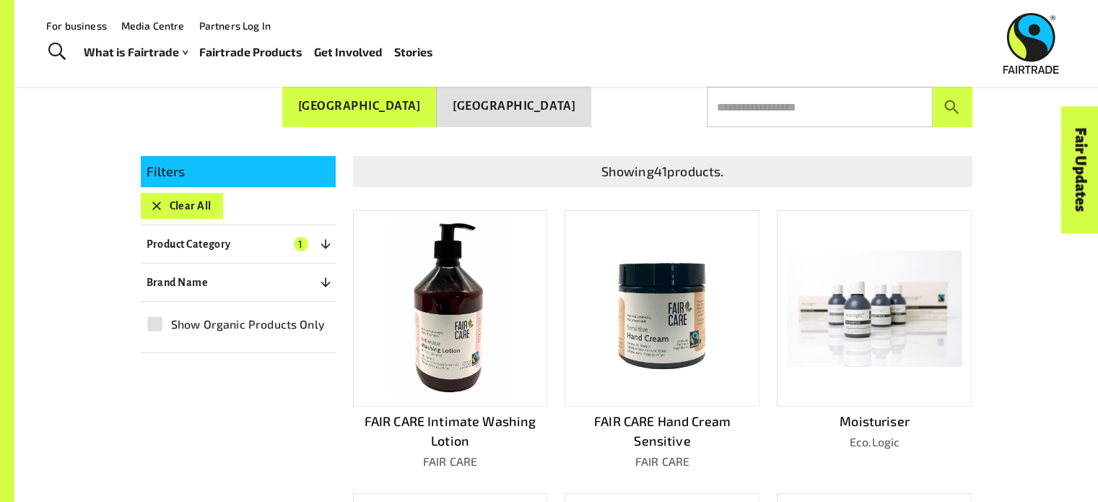
click at [461, 331] on img at bounding box center [450, 309] width 174 height 174
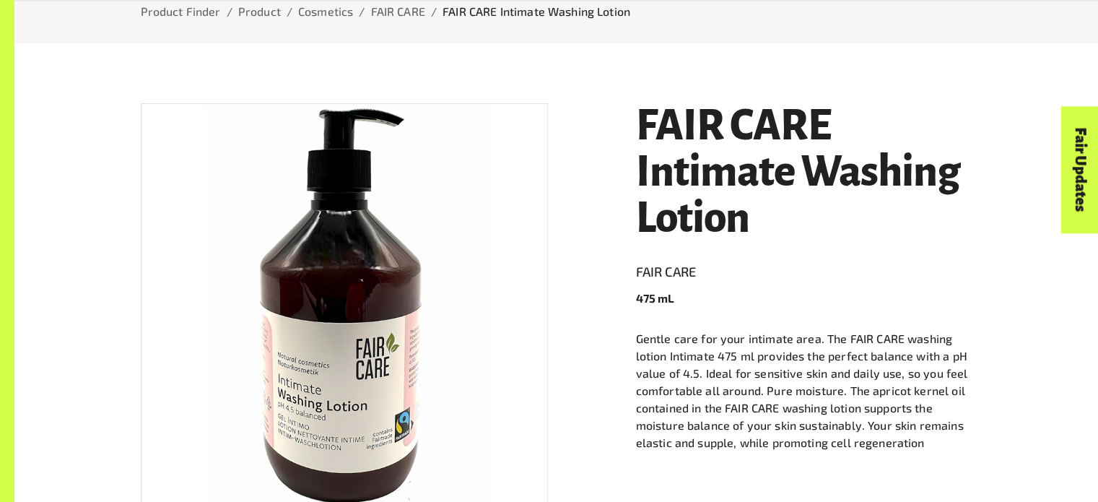
scroll to position [225, 0]
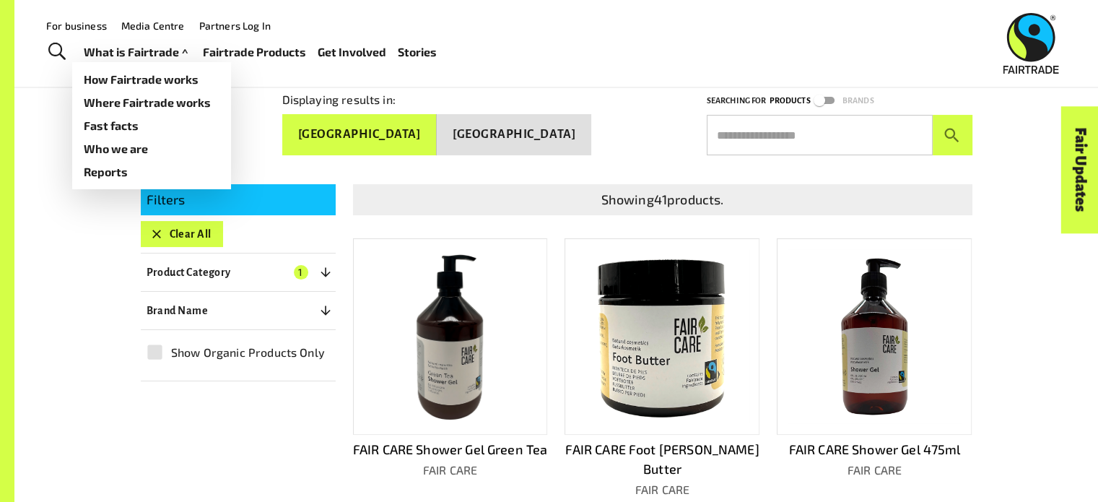
scroll to position [253, 0]
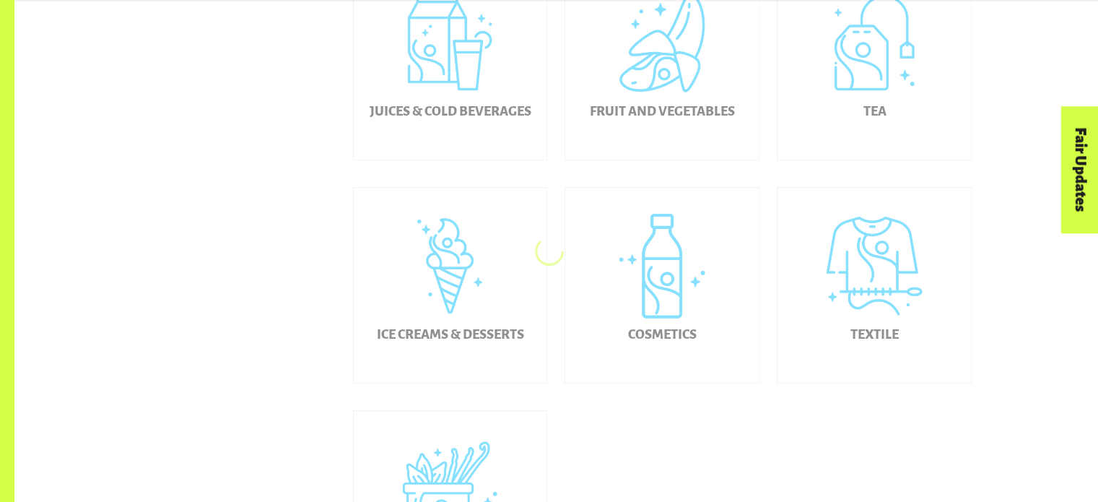
scroll to position [741, 0]
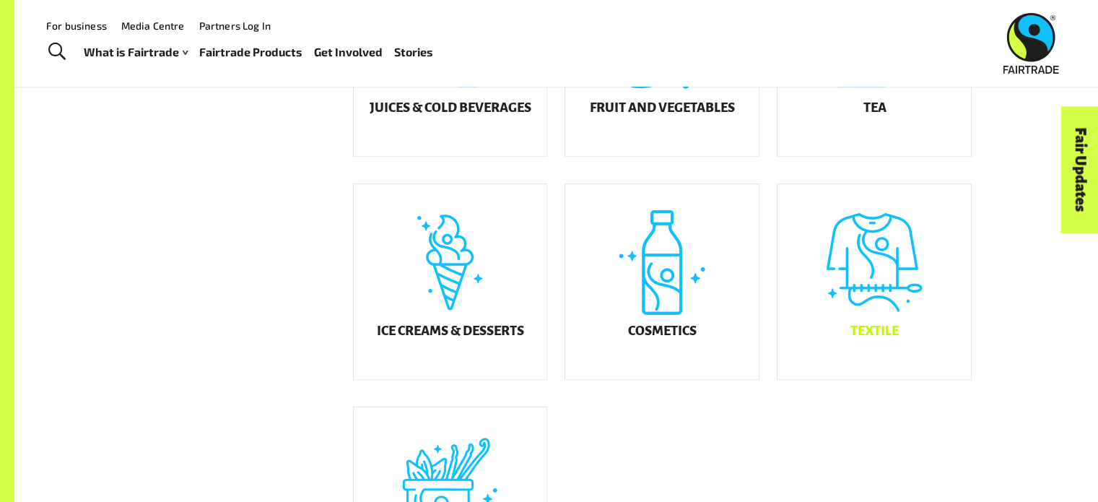
click at [912, 299] on div "Textile" at bounding box center [873, 281] width 193 height 195
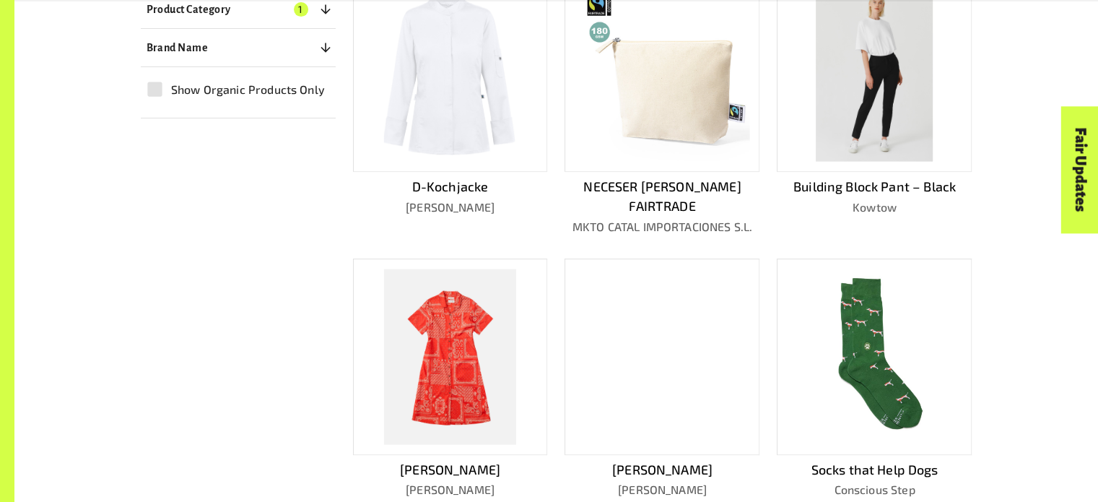
scroll to position [586, 0]
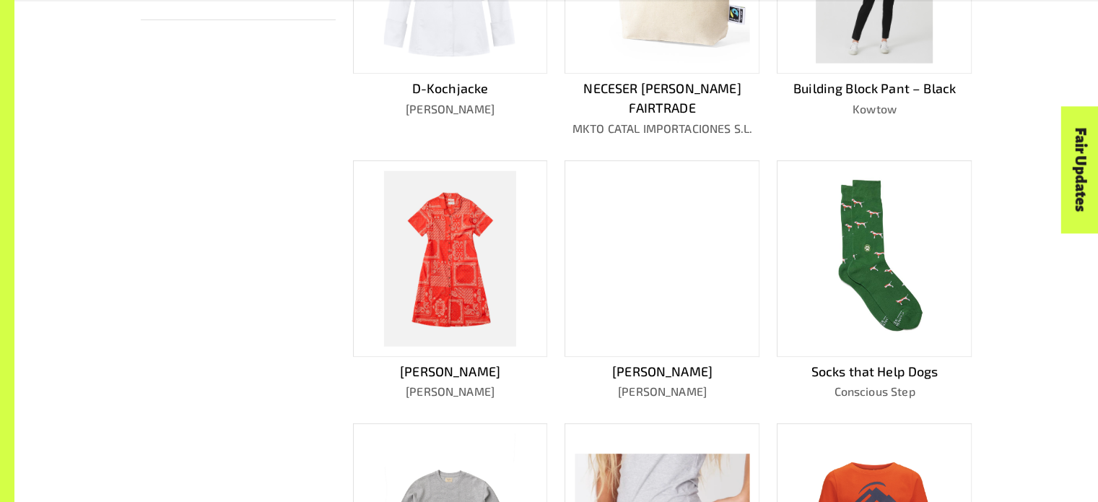
click at [878, 236] on img at bounding box center [874, 258] width 174 height 174
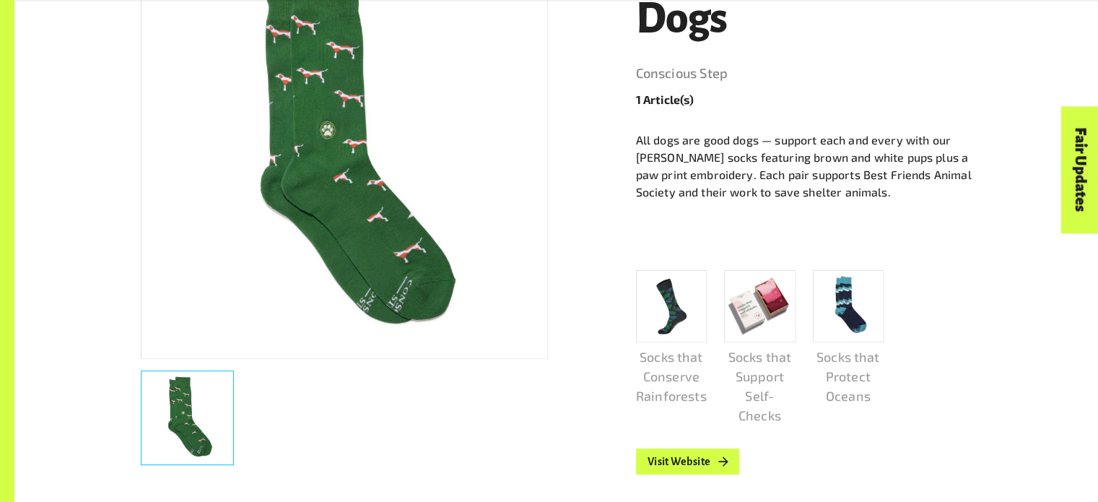
scroll to position [473, 0]
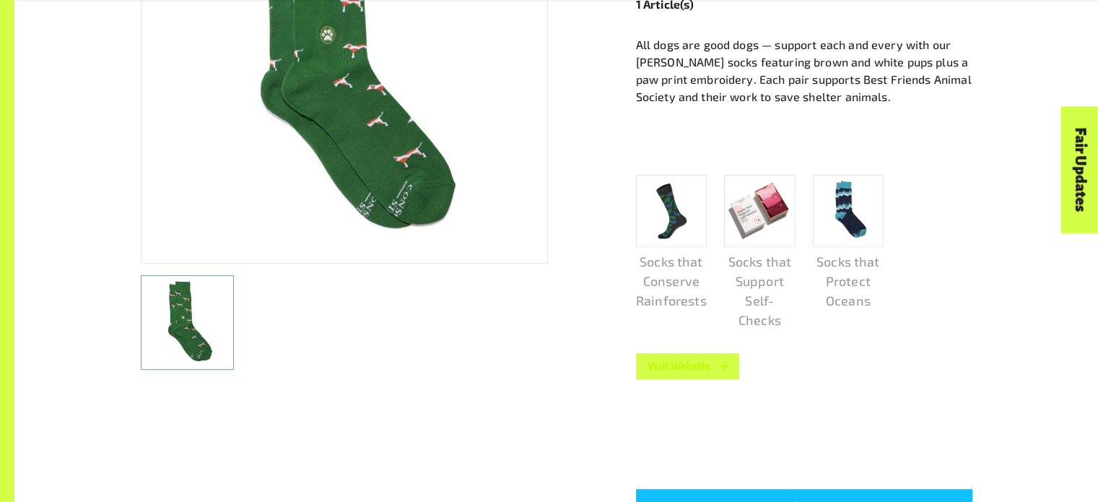
click at [713, 373] on link "Visit Website" at bounding box center [688, 366] width 104 height 26
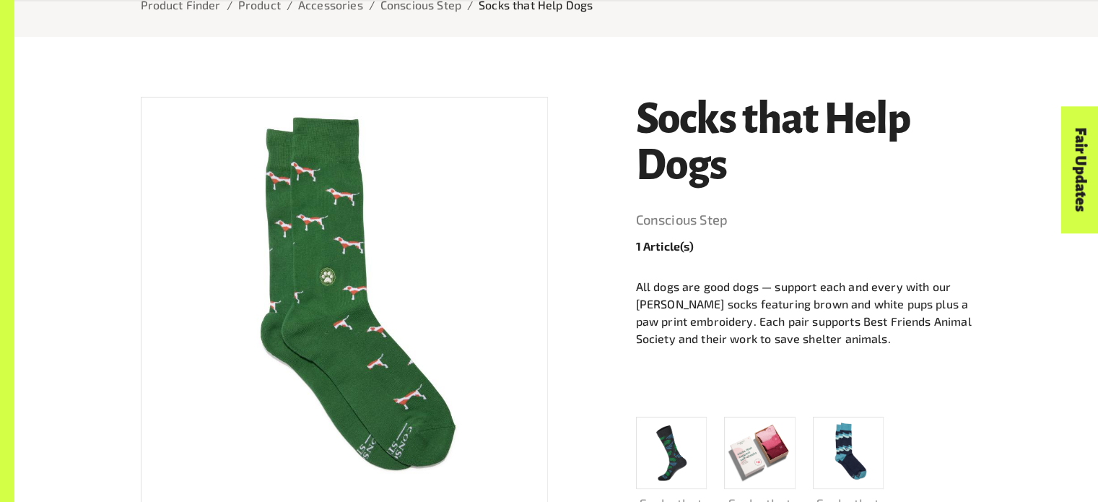
scroll to position [231, 0]
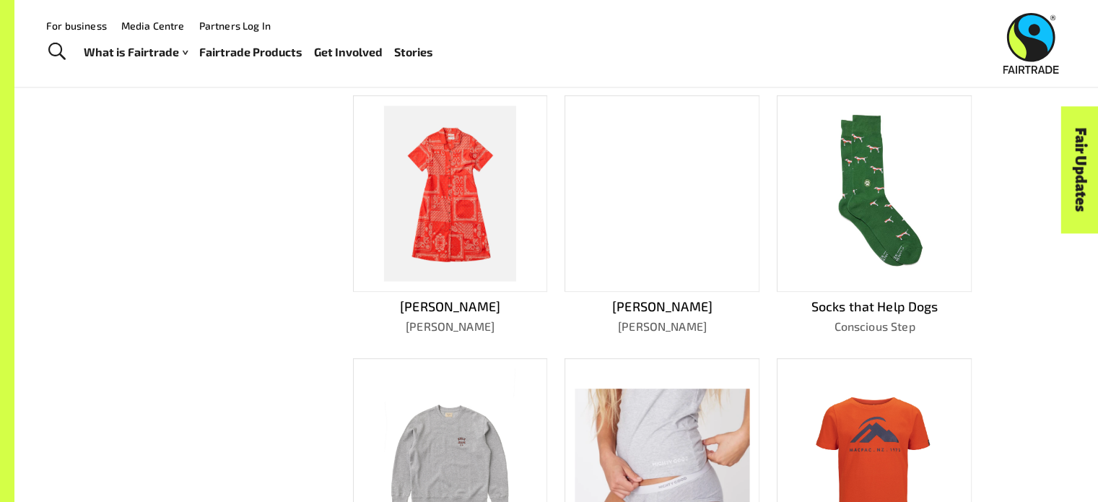
scroll to position [652, 0]
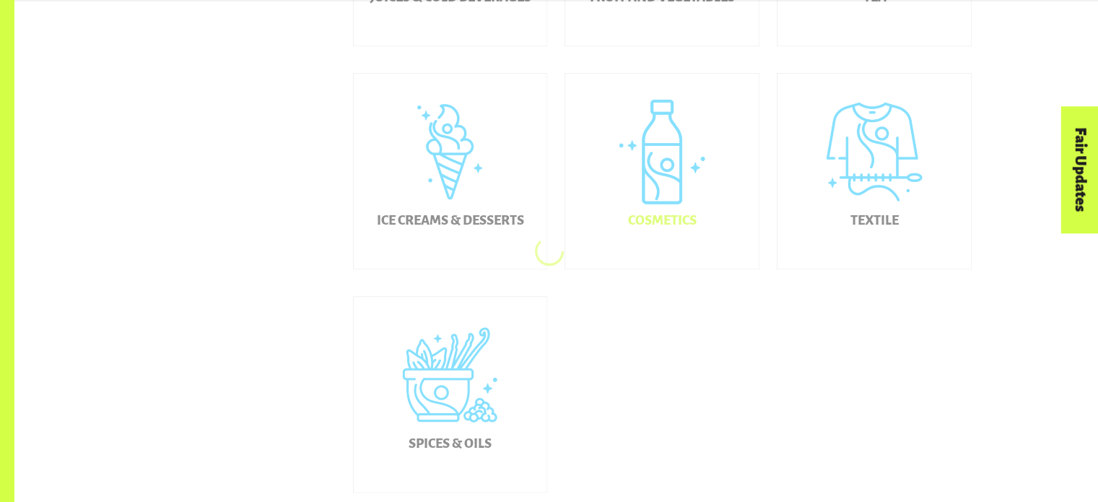
scroll to position [854, 0]
click at [446, 400] on div "Spices & Oils" at bounding box center [450, 391] width 193 height 195
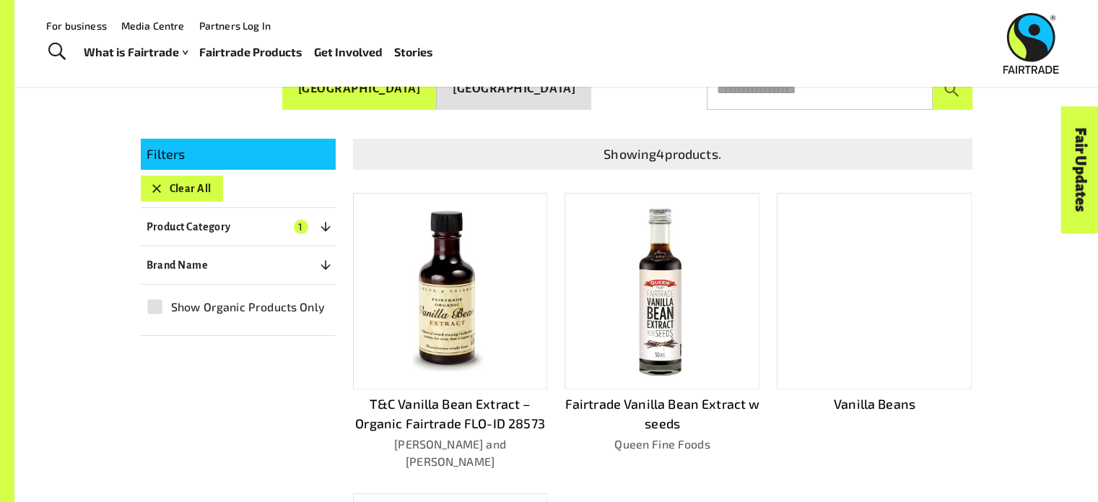
scroll to position [357, 0]
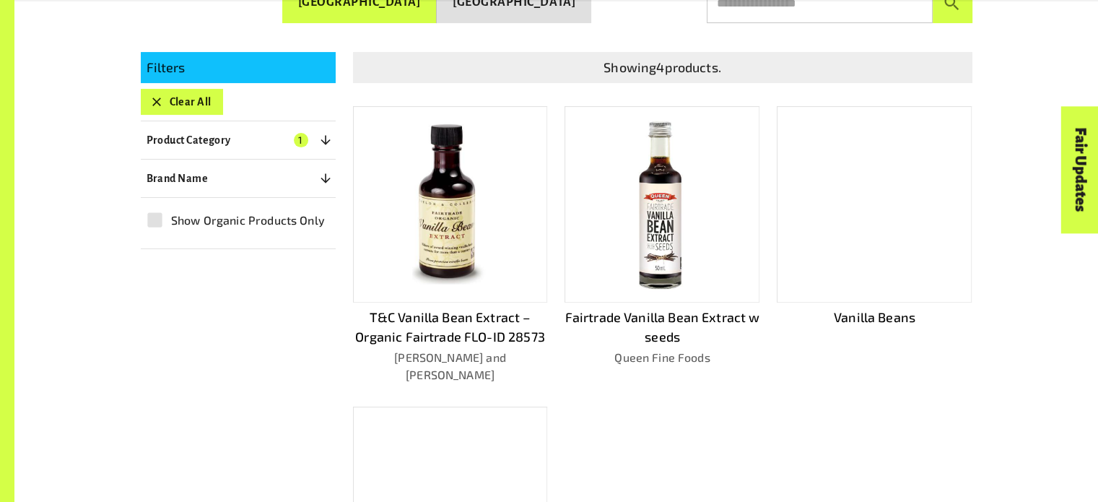
click at [484, 202] on img at bounding box center [449, 204] width 75 height 175
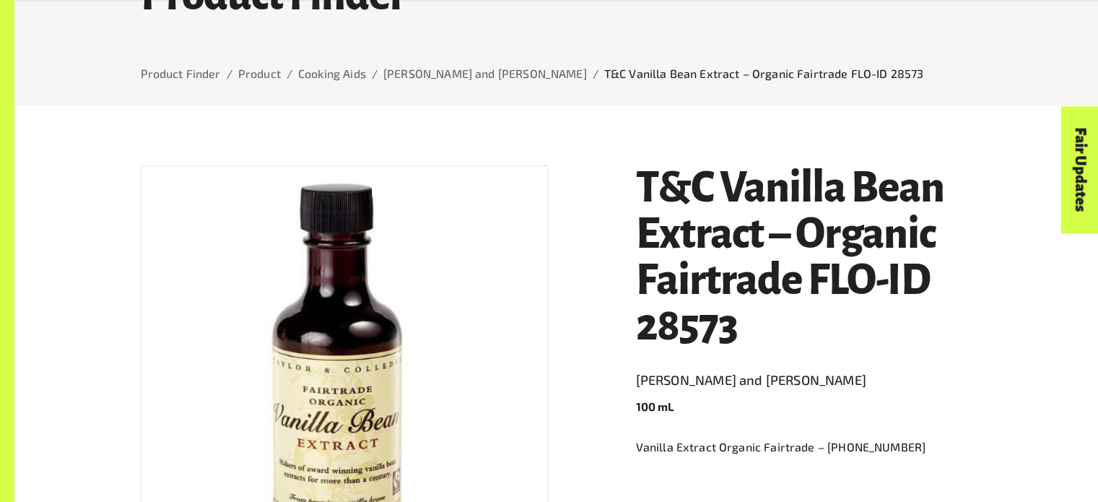
scroll to position [163, 0]
